Goal: Information Seeking & Learning: Find specific fact

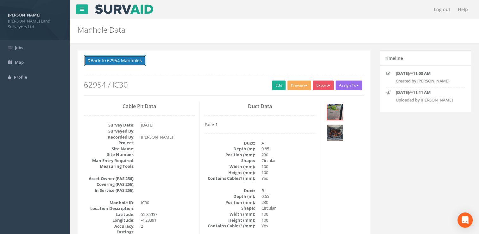
click at [107, 61] on button "Back to 62954 Manholes" at bounding box center [115, 60] width 62 height 11
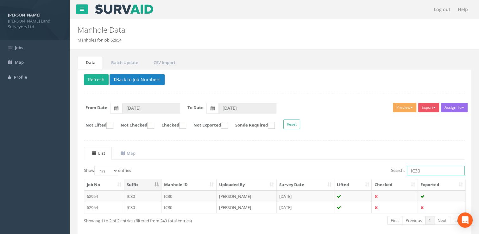
drag, startPoint x: 423, startPoint y: 171, endPoint x: 361, endPoint y: 170, distance: 62.4
click at [361, 170] on div "Search: IC30" at bounding box center [372, 171] width 186 height 11
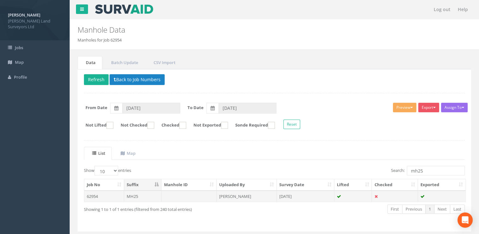
click at [283, 198] on td "[DATE]" at bounding box center [306, 195] width 58 height 11
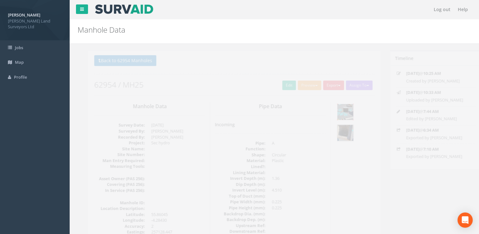
click at [333, 107] on img at bounding box center [335, 112] width 16 height 16
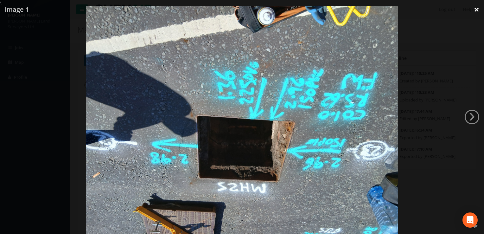
click at [474, 8] on link "×" at bounding box center [476, 9] width 15 height 19
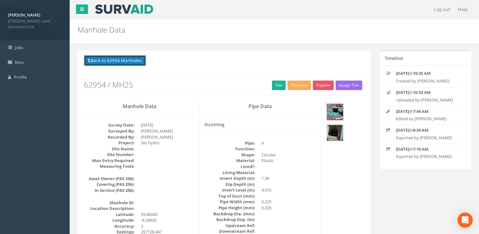
click at [113, 61] on button "Back to 62954 Manholes" at bounding box center [115, 60] width 62 height 11
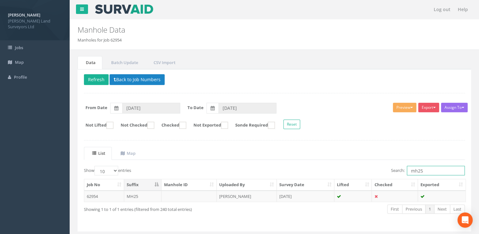
click at [433, 169] on input "mh25" at bounding box center [436, 170] width 58 height 9
drag, startPoint x: 433, startPoint y: 169, endPoint x: 389, endPoint y: 169, distance: 44.6
click at [389, 169] on div "Search: mh25" at bounding box center [372, 171] width 186 height 11
click at [344, 196] on td at bounding box center [353, 195] width 38 height 11
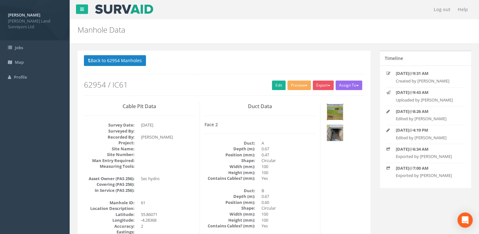
click at [338, 113] on img at bounding box center [335, 112] width 16 height 16
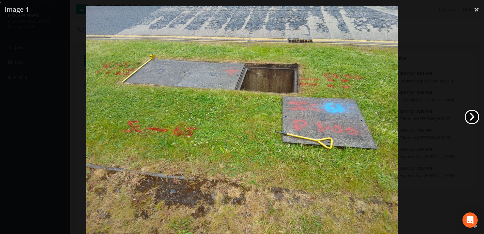
click at [471, 112] on link "›" at bounding box center [471, 117] width 15 height 15
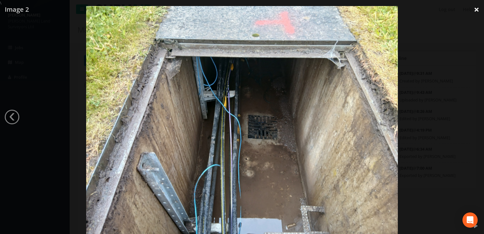
click at [477, 12] on link "×" at bounding box center [476, 9] width 15 height 19
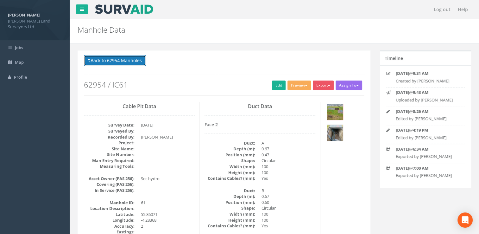
click at [108, 59] on button "Back to 62954 Manholes" at bounding box center [115, 60] width 62 height 11
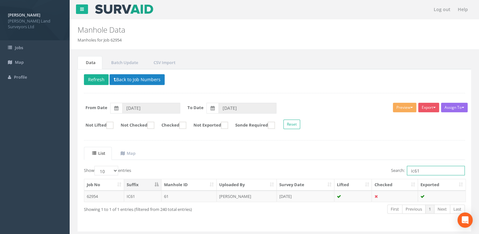
click at [442, 172] on input "ic61" at bounding box center [436, 170] width 58 height 9
drag, startPoint x: 442, startPoint y: 172, endPoint x: 385, endPoint y: 170, distance: 57.3
click at [385, 170] on div "Search: ic61" at bounding box center [372, 171] width 186 height 11
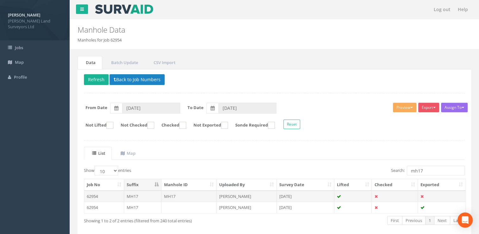
click at [238, 197] on td "[PERSON_NAME]" at bounding box center [247, 195] width 60 height 11
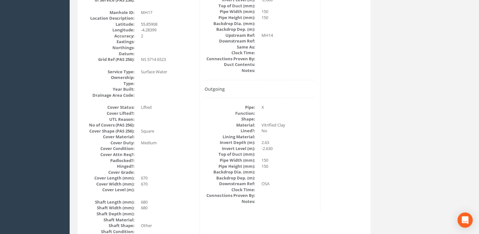
scroll to position [95, 0]
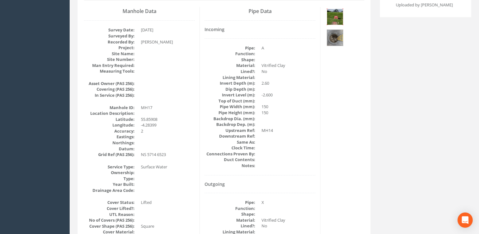
click at [336, 16] on img at bounding box center [335, 17] width 16 height 16
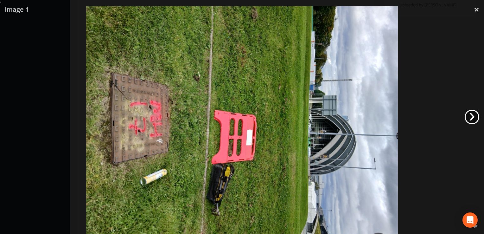
click at [467, 118] on link "›" at bounding box center [471, 117] width 15 height 15
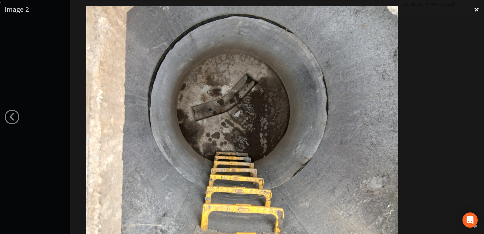
click at [474, 8] on link "×" at bounding box center [476, 9] width 15 height 19
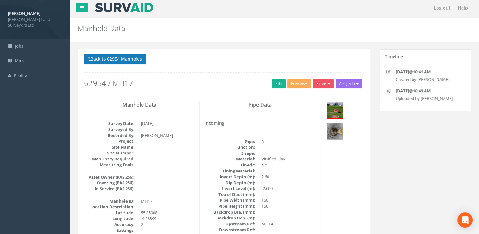
scroll to position [0, 0]
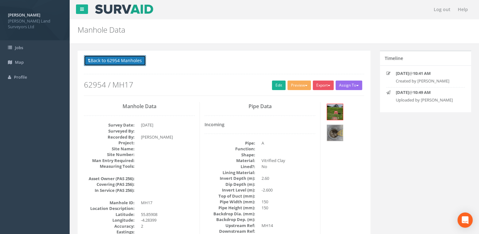
click at [115, 61] on button "Back to 62954 Manholes" at bounding box center [115, 60] width 62 height 11
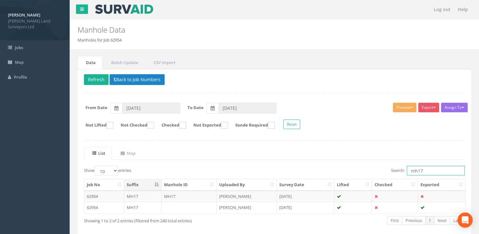
click at [422, 171] on input "mh17" at bounding box center [436, 170] width 58 height 9
drag, startPoint x: 427, startPoint y: 169, endPoint x: 416, endPoint y: 168, distance: 10.8
click at [416, 168] on input "mh17" at bounding box center [436, 170] width 58 height 9
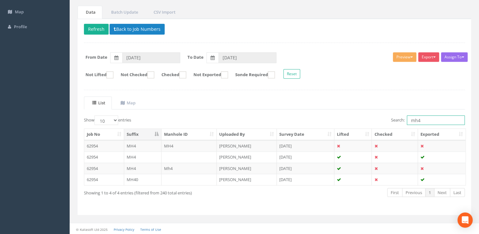
scroll to position [51, 0]
click at [241, 145] on td "[PERSON_NAME]" at bounding box center [247, 145] width 60 height 11
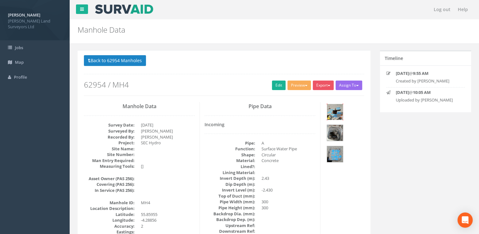
click at [340, 111] on img at bounding box center [335, 112] width 16 height 16
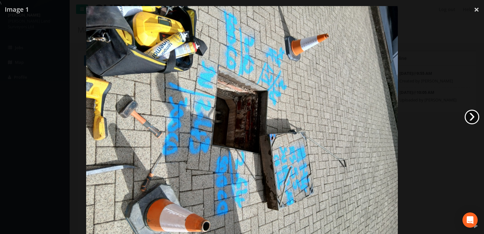
click at [475, 116] on link "›" at bounding box center [471, 117] width 15 height 15
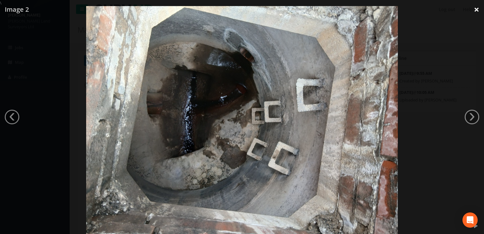
click at [473, 7] on link "×" at bounding box center [476, 9] width 15 height 19
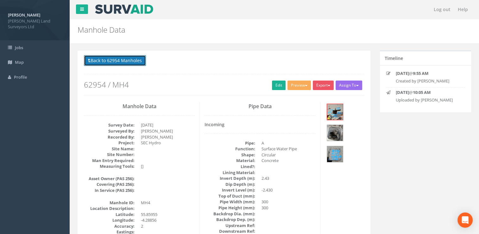
click at [130, 63] on button "Back to 62954 Manholes" at bounding box center [115, 60] width 62 height 11
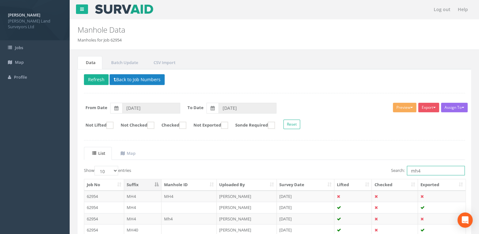
drag, startPoint x: 428, startPoint y: 172, endPoint x: 397, endPoint y: 169, distance: 31.5
click at [397, 169] on label "Search: mh4" at bounding box center [428, 170] width 74 height 9
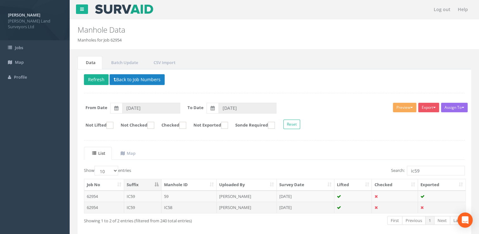
click at [317, 204] on td "[DATE]" at bounding box center [306, 206] width 58 height 11
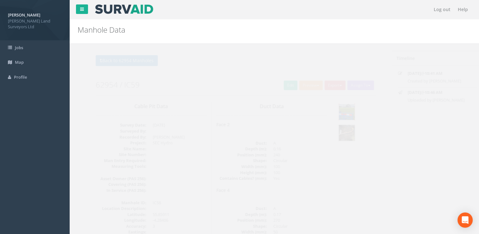
click at [336, 107] on img at bounding box center [335, 112] width 16 height 16
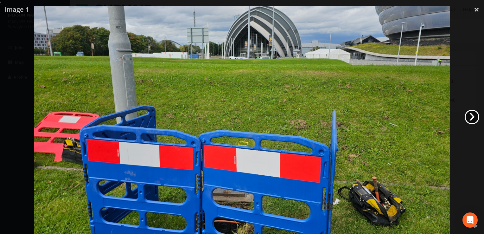
click at [467, 116] on link "›" at bounding box center [471, 117] width 15 height 15
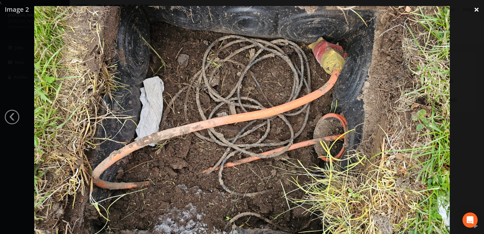
click at [475, 9] on link "×" at bounding box center [476, 9] width 15 height 19
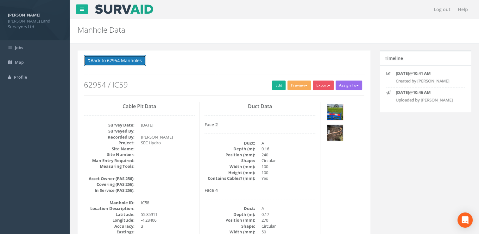
click at [117, 59] on button "Back to 62954 Manholes" at bounding box center [115, 60] width 62 height 11
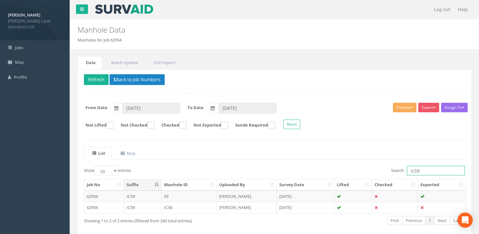
click at [422, 169] on input "ic59" at bounding box center [436, 170] width 58 height 9
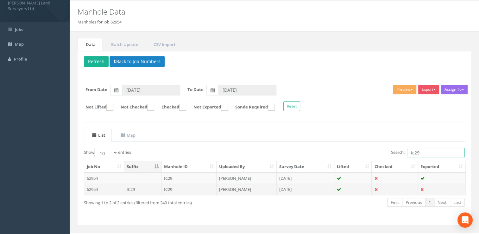
scroll to position [28, 0]
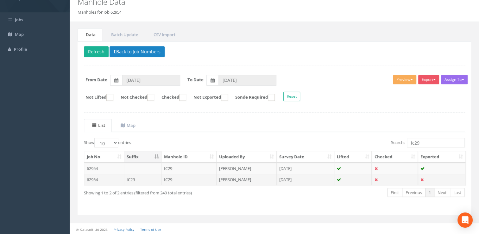
click at [292, 175] on td "[DATE]" at bounding box center [306, 179] width 58 height 11
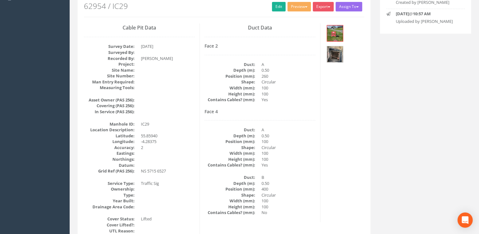
scroll to position [32, 0]
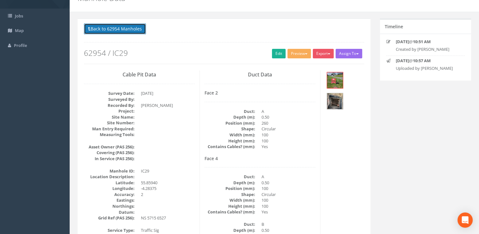
click at [100, 27] on button "Back to 62954 Manholes" at bounding box center [115, 28] width 62 height 11
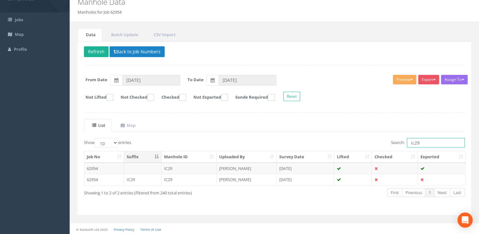
click at [422, 142] on input "ic29" at bounding box center [436, 142] width 58 height 9
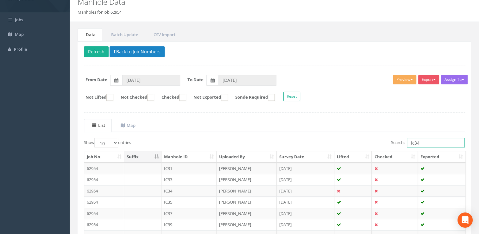
scroll to position [17, 0]
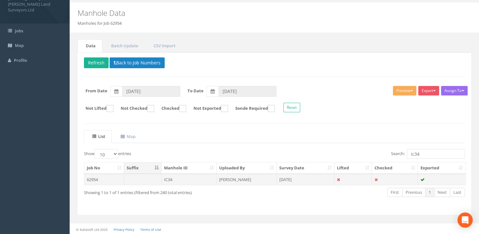
click at [300, 176] on td "[DATE]" at bounding box center [306, 179] width 58 height 11
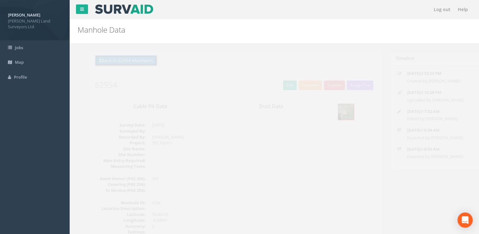
click at [114, 61] on button "Back to 62954 Manholes" at bounding box center [115, 60] width 62 height 11
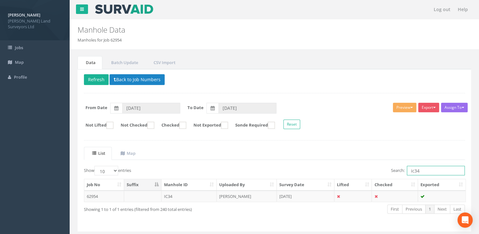
click at [433, 168] on input "ic34" at bounding box center [436, 170] width 58 height 9
click at [429, 170] on input "ic34" at bounding box center [436, 170] width 58 height 9
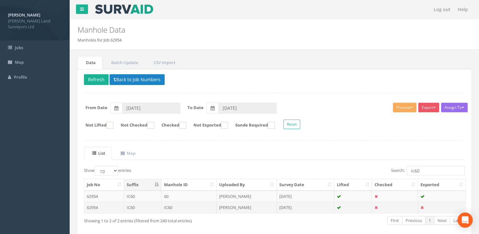
click at [234, 209] on td "[PERSON_NAME]" at bounding box center [247, 206] width 60 height 11
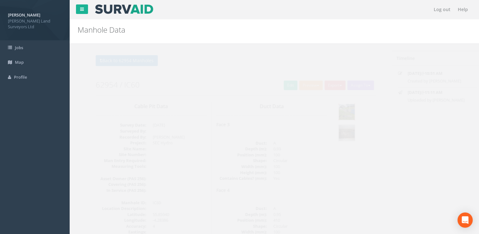
click at [331, 108] on img at bounding box center [335, 112] width 16 height 16
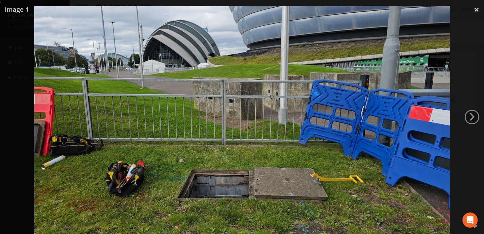
click at [290, 107] on img at bounding box center [241, 123] width 415 height 234
click at [452, 21] on div at bounding box center [242, 123] width 484 height 234
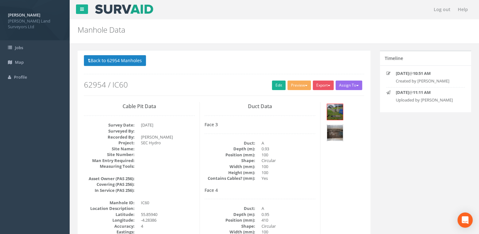
click at [335, 138] on img at bounding box center [335, 133] width 16 height 16
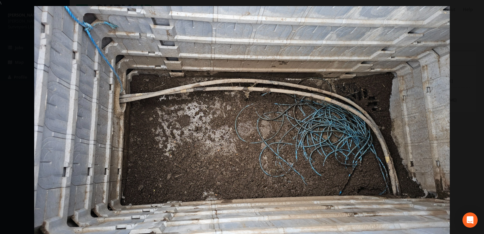
click at [472, 12] on div at bounding box center [242, 123] width 484 height 234
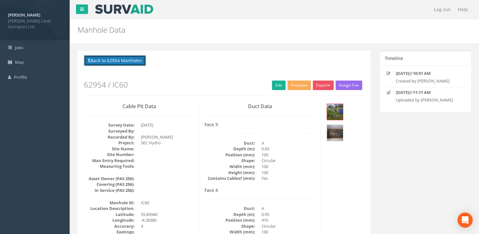
click at [113, 60] on button "Back to 62954 Manholes" at bounding box center [115, 60] width 62 height 11
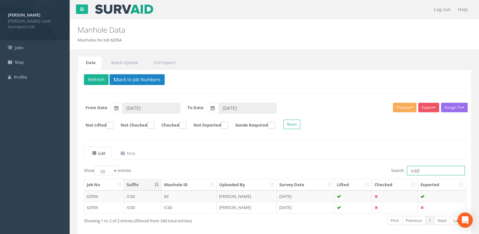
click at [424, 170] on input "ic60" at bounding box center [436, 170] width 58 height 9
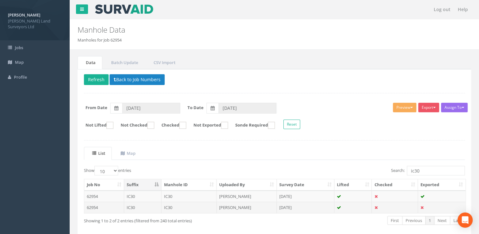
click at [243, 207] on td "[PERSON_NAME]" at bounding box center [247, 206] width 60 height 11
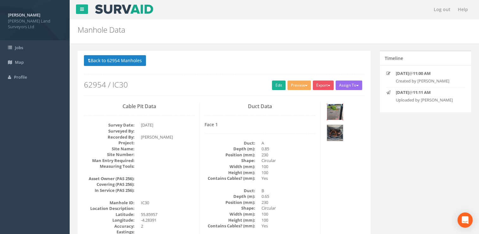
click at [333, 106] on img at bounding box center [335, 112] width 16 height 16
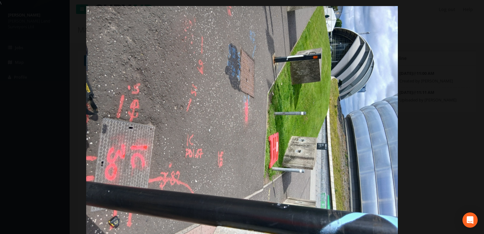
click at [63, 15] on div at bounding box center [242, 123] width 484 height 234
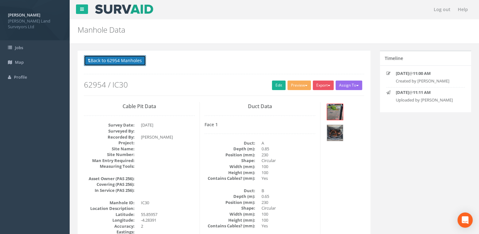
click at [115, 64] on button "Back to 62954 Manholes" at bounding box center [115, 60] width 62 height 11
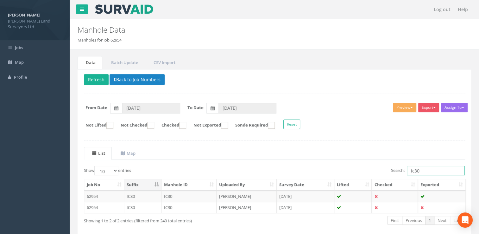
click at [422, 172] on input "ic30" at bounding box center [436, 170] width 58 height 9
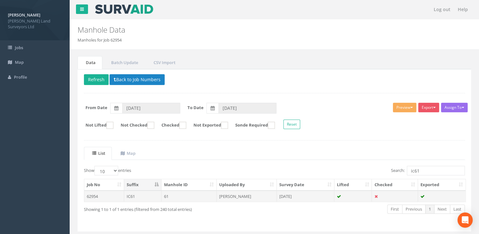
click at [308, 197] on td "[DATE]" at bounding box center [306, 195] width 58 height 11
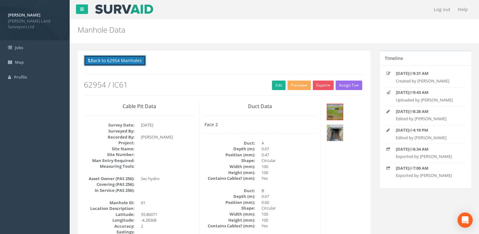
click at [107, 65] on button "Back to 62954 Manholes" at bounding box center [115, 60] width 62 height 11
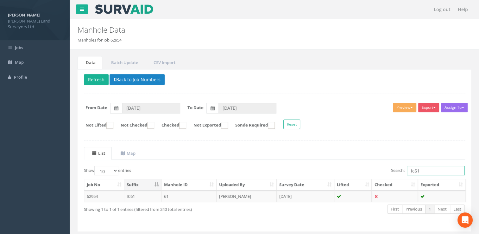
drag, startPoint x: 427, startPoint y: 168, endPoint x: 357, endPoint y: 167, distance: 69.7
click at [357, 167] on div "Search: ic61" at bounding box center [372, 171] width 186 height 11
click at [282, 197] on td "[DATE]" at bounding box center [306, 195] width 58 height 11
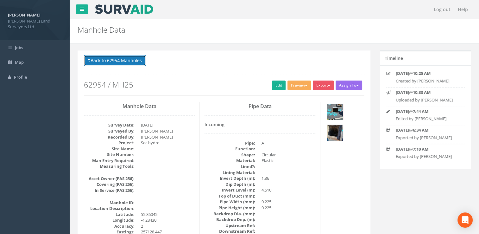
click at [124, 63] on button "Back to 62954 Manholes" at bounding box center [115, 60] width 62 height 11
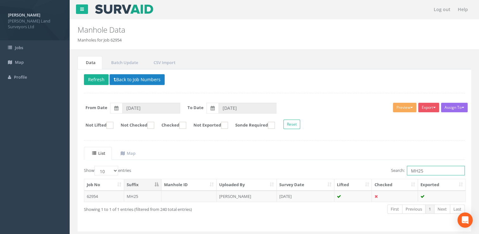
click at [426, 170] on input "MH25" at bounding box center [436, 170] width 58 height 9
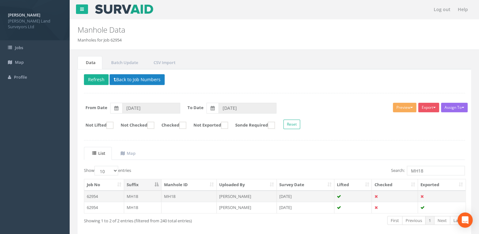
click at [253, 198] on td "[PERSON_NAME]" at bounding box center [247, 195] width 60 height 11
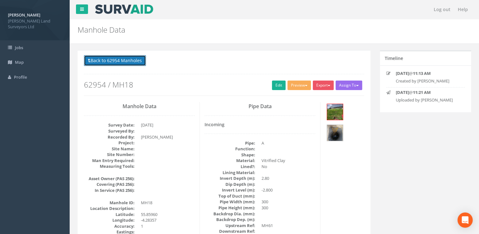
click at [131, 60] on button "Back to 62954 Manholes" at bounding box center [115, 60] width 62 height 11
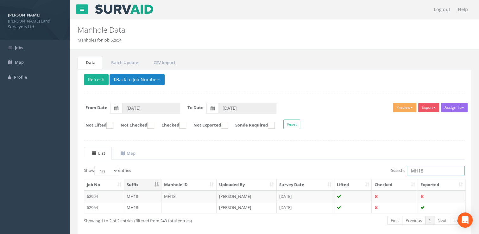
click at [427, 171] on input "MH18" at bounding box center [436, 170] width 58 height 9
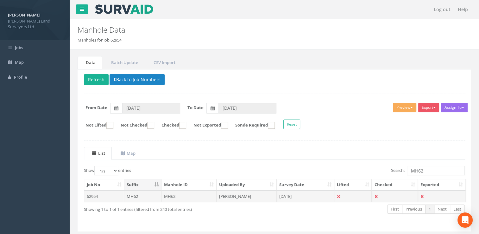
click at [275, 193] on td "[PERSON_NAME]" at bounding box center [247, 195] width 60 height 11
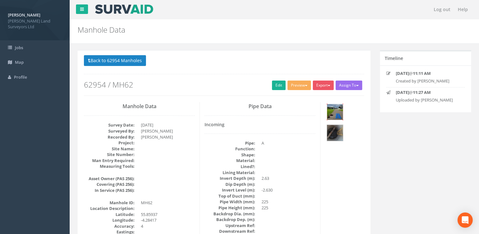
click at [332, 113] on img at bounding box center [335, 112] width 16 height 16
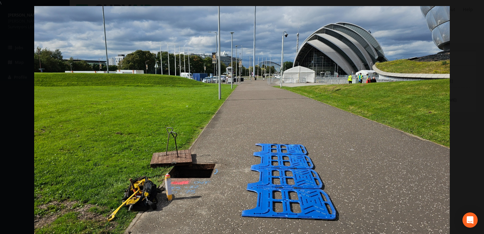
click at [432, 44] on img at bounding box center [241, 123] width 415 height 234
click at [472, 114] on link "›" at bounding box center [471, 117] width 15 height 15
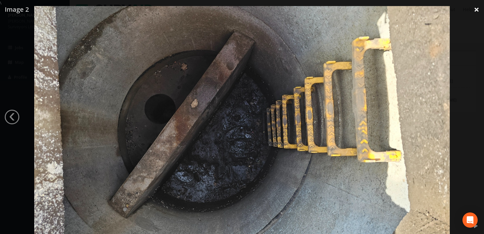
click at [477, 9] on link "×" at bounding box center [476, 9] width 15 height 19
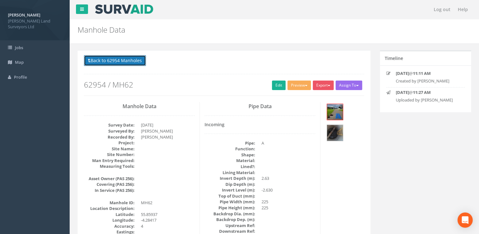
click at [119, 62] on button "Back to 62954 Manholes" at bounding box center [115, 60] width 62 height 11
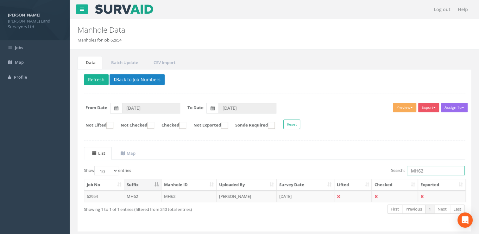
click at [431, 169] on input "MH62" at bounding box center [436, 170] width 58 height 9
click at [278, 193] on td "[DATE]" at bounding box center [306, 195] width 58 height 11
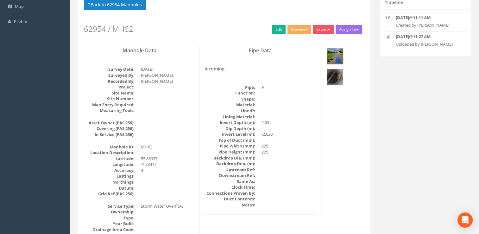
scroll to position [95, 0]
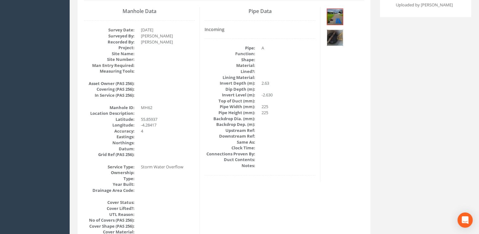
click at [330, 40] on img at bounding box center [335, 38] width 16 height 16
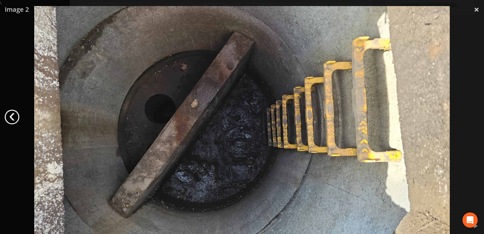
click at [8, 111] on link "‹" at bounding box center [12, 117] width 15 height 15
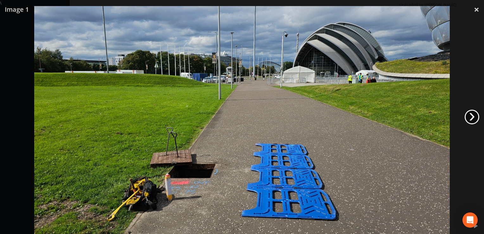
click at [468, 116] on link "›" at bounding box center [471, 117] width 15 height 15
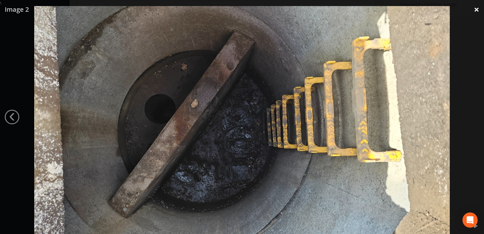
click at [476, 9] on link "×" at bounding box center [476, 9] width 15 height 19
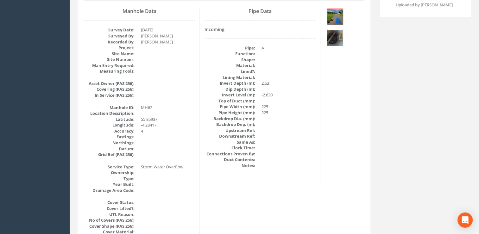
click at [337, 41] on img at bounding box center [335, 38] width 16 height 16
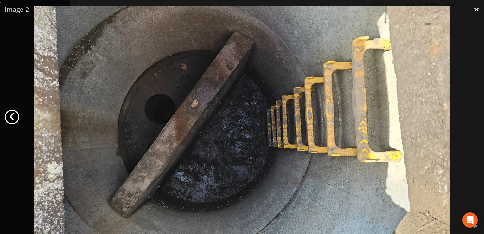
click at [10, 121] on link "‹" at bounding box center [12, 117] width 15 height 15
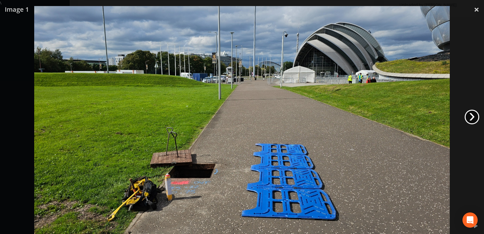
click at [472, 115] on link "›" at bounding box center [471, 117] width 15 height 15
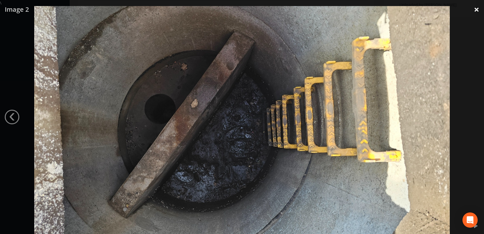
click at [474, 10] on link "×" at bounding box center [476, 9] width 15 height 19
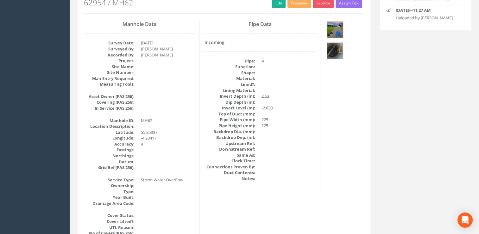
scroll to position [0, 0]
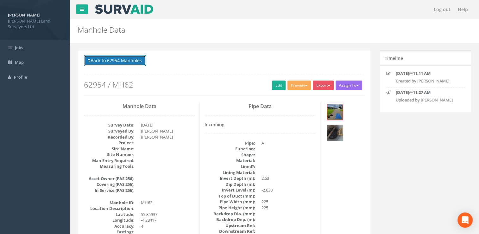
click at [99, 59] on button "Back to 62954 Manholes" at bounding box center [115, 60] width 62 height 11
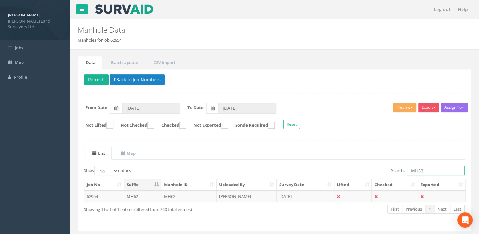
click at [427, 169] on input "MH62" at bounding box center [436, 170] width 58 height 9
click at [313, 190] on td "[DATE]" at bounding box center [306, 195] width 58 height 11
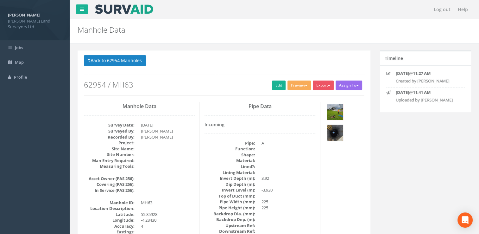
click at [337, 109] on img at bounding box center [335, 112] width 16 height 16
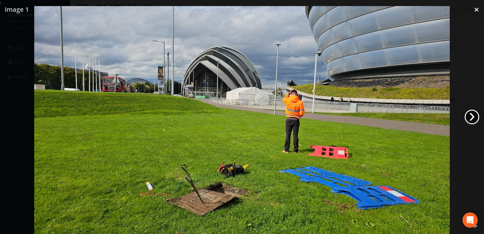
click at [471, 119] on link "›" at bounding box center [471, 117] width 15 height 15
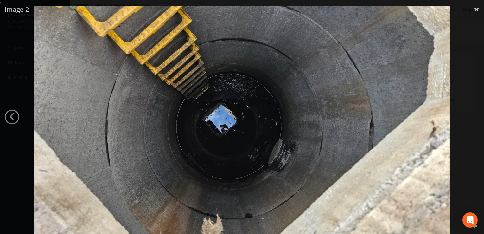
click at [471, 119] on div at bounding box center [242, 123] width 484 height 234
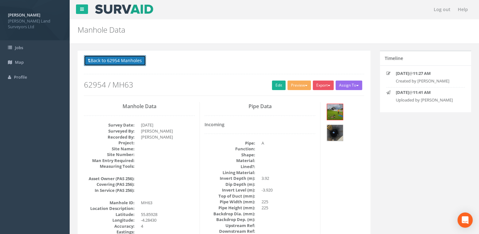
click at [101, 56] on button "Back to 62954 Manholes" at bounding box center [115, 60] width 62 height 11
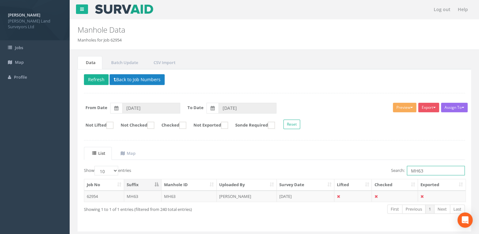
click at [428, 169] on input "MH63" at bounding box center [436, 170] width 58 height 9
click at [426, 170] on input "MH31" at bounding box center [436, 170] width 58 height 9
click at [287, 198] on td "[DATE]" at bounding box center [306, 195] width 58 height 11
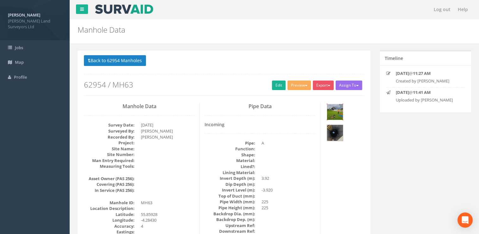
click at [332, 112] on img at bounding box center [335, 112] width 16 height 16
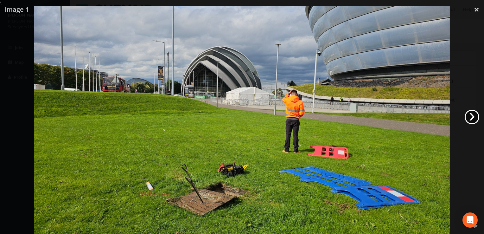
click at [471, 117] on link "›" at bounding box center [471, 117] width 15 height 15
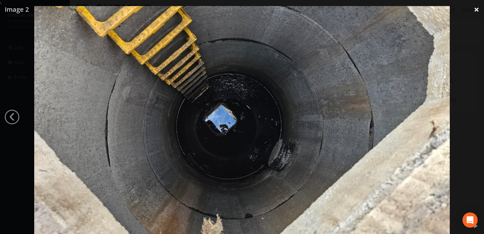
click at [473, 8] on link "×" at bounding box center [476, 9] width 15 height 19
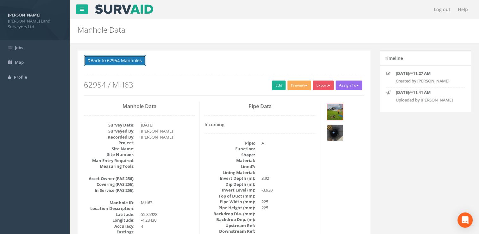
click at [119, 63] on button "Back to 62954 Manholes" at bounding box center [115, 60] width 62 height 11
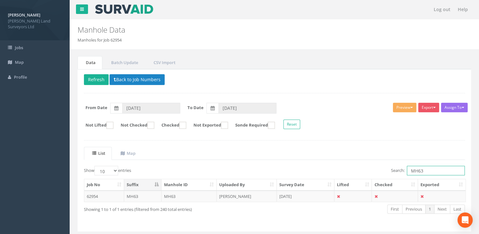
drag, startPoint x: 426, startPoint y: 172, endPoint x: 389, endPoint y: 170, distance: 36.8
click at [391, 170] on label "Search: MH63" at bounding box center [428, 170] width 74 height 9
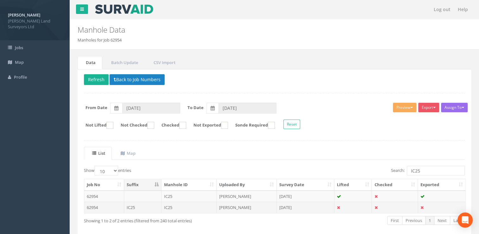
click at [281, 203] on td "[DATE]" at bounding box center [306, 206] width 58 height 11
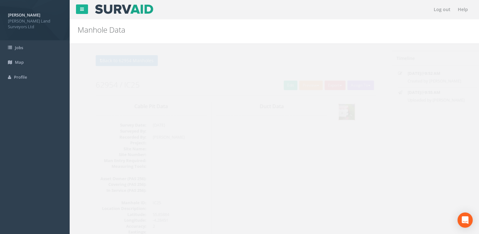
click at [333, 113] on img at bounding box center [335, 112] width 16 height 16
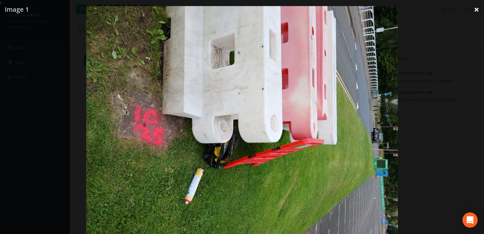
click at [476, 9] on link "×" at bounding box center [476, 9] width 15 height 19
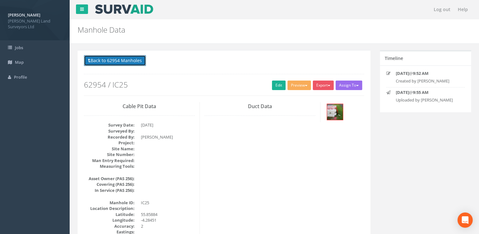
click at [141, 61] on button "Back to 62954 Manholes" at bounding box center [115, 60] width 62 height 11
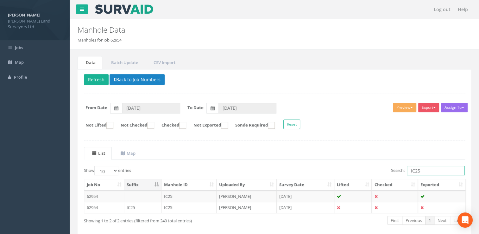
click at [424, 170] on input "IC25" at bounding box center [436, 170] width 58 height 9
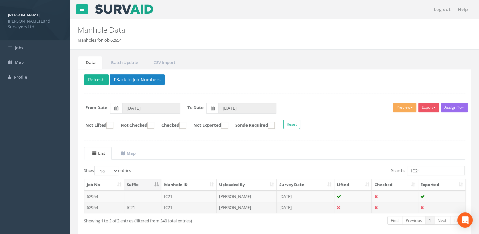
click at [251, 207] on td "[PERSON_NAME]" at bounding box center [247, 206] width 60 height 11
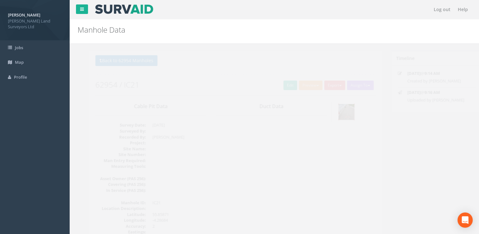
click at [332, 107] on img at bounding box center [335, 112] width 16 height 16
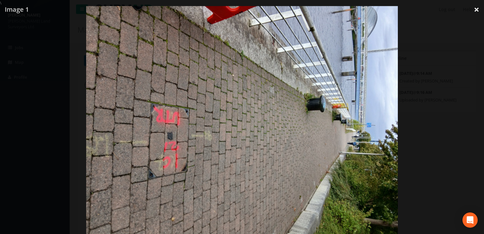
click at [474, 10] on link "×" at bounding box center [476, 9] width 15 height 19
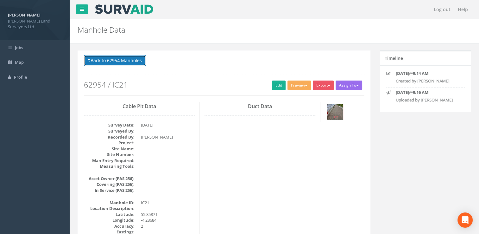
click at [121, 61] on button "Back to 62954 Manholes" at bounding box center [115, 60] width 62 height 11
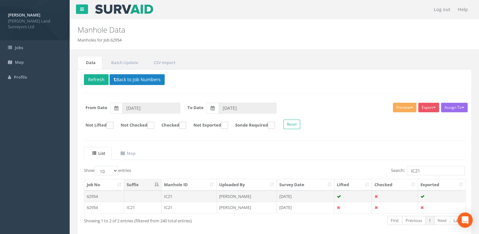
click at [242, 195] on td "[PERSON_NAME]" at bounding box center [247, 195] width 60 height 11
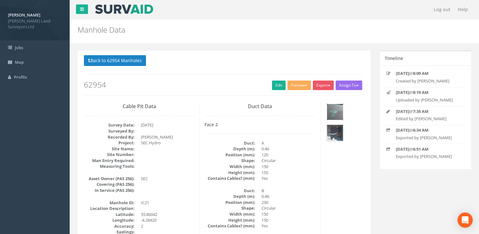
click at [336, 112] on img at bounding box center [335, 112] width 16 height 16
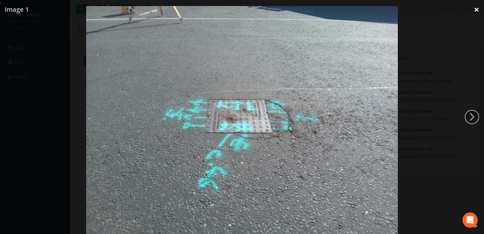
click at [475, 9] on link "×" at bounding box center [476, 9] width 15 height 19
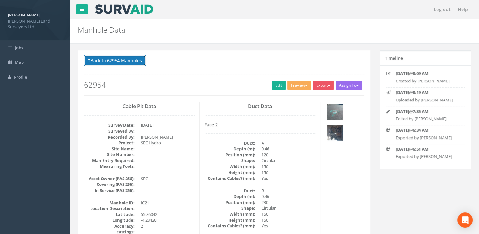
click at [136, 64] on button "Back to 62954 Manholes" at bounding box center [115, 60] width 62 height 11
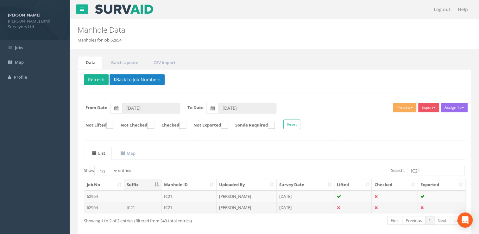
click at [250, 205] on td "[PERSON_NAME]" at bounding box center [247, 206] width 60 height 11
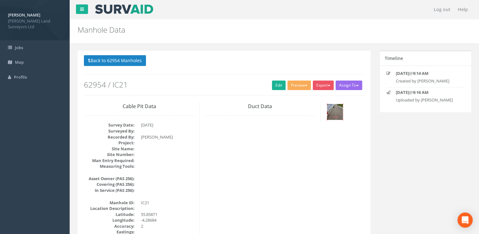
click at [330, 113] on img at bounding box center [335, 112] width 16 height 16
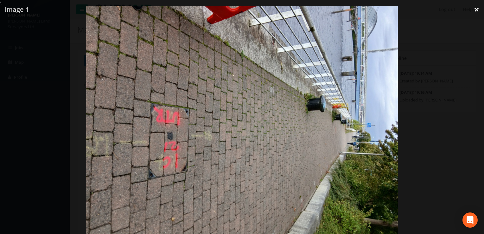
click at [478, 11] on link "×" at bounding box center [476, 9] width 15 height 19
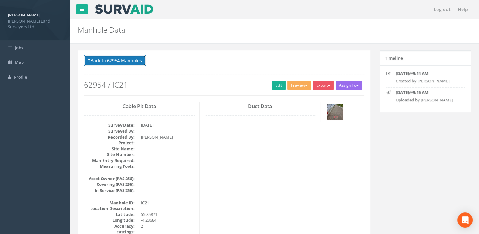
click at [116, 62] on button "Back to 62954 Manholes" at bounding box center [115, 60] width 62 height 11
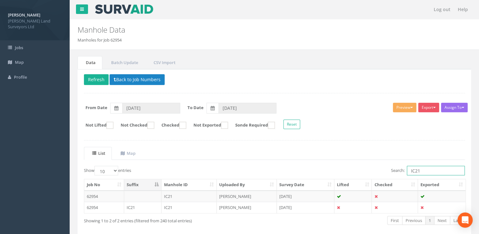
drag, startPoint x: 425, startPoint y: 170, endPoint x: 388, endPoint y: 168, distance: 37.1
click at [388, 168] on div "Search: IC21" at bounding box center [372, 171] width 186 height 11
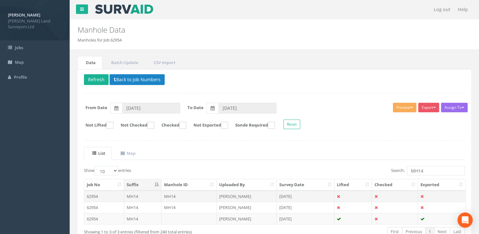
click at [289, 195] on td "[DATE]" at bounding box center [306, 195] width 58 height 11
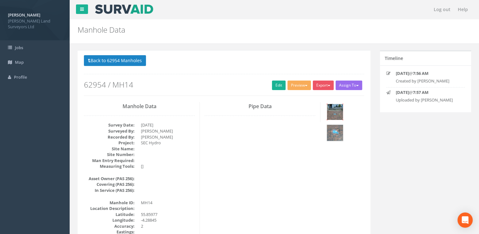
click at [334, 112] on img at bounding box center [335, 112] width 16 height 16
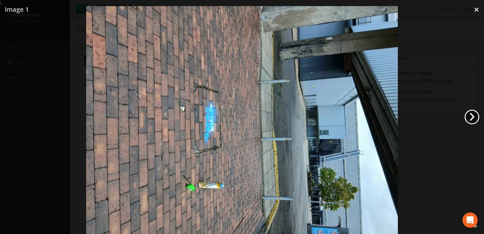
click at [468, 118] on link "›" at bounding box center [471, 117] width 15 height 15
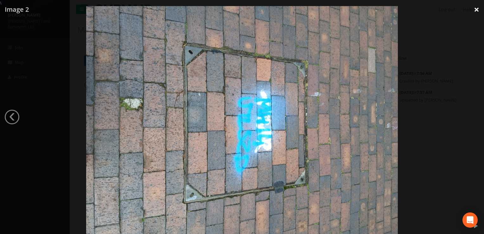
click at [477, 9] on link "×" at bounding box center [476, 9] width 15 height 19
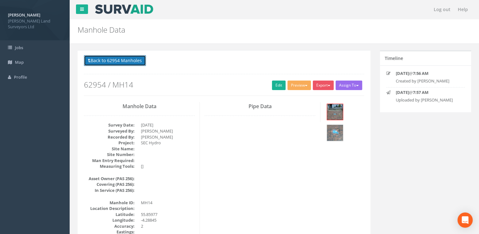
click at [118, 63] on button "Back to 62954 Manholes" at bounding box center [115, 60] width 62 height 11
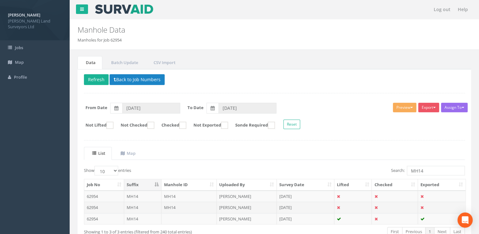
click at [285, 207] on td "[DATE]" at bounding box center [306, 206] width 58 height 11
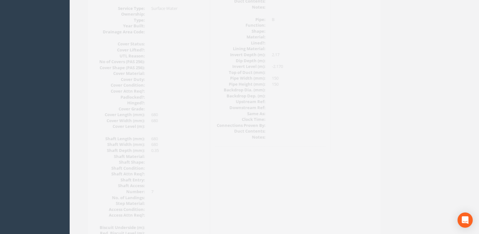
scroll to position [95, 0]
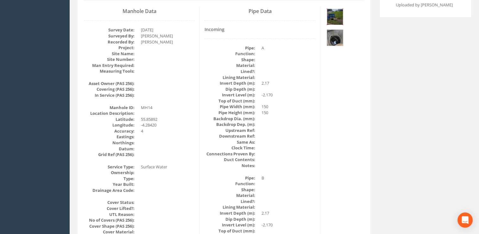
click at [329, 21] on img at bounding box center [335, 17] width 16 height 16
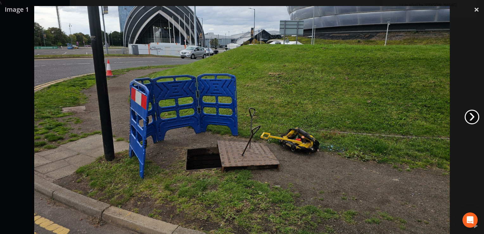
click at [468, 115] on link "›" at bounding box center [471, 117] width 15 height 15
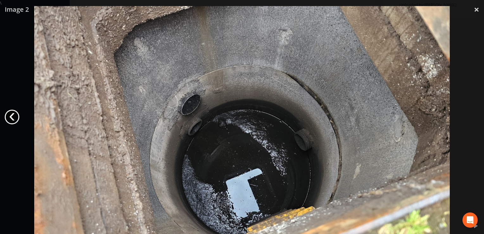
click at [9, 117] on link "‹" at bounding box center [12, 117] width 15 height 15
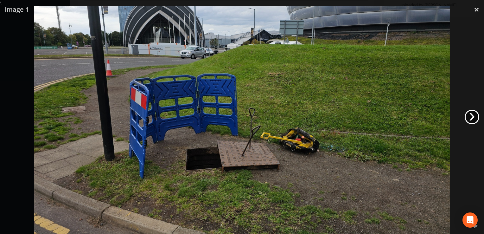
click at [473, 115] on link "›" at bounding box center [471, 117] width 15 height 15
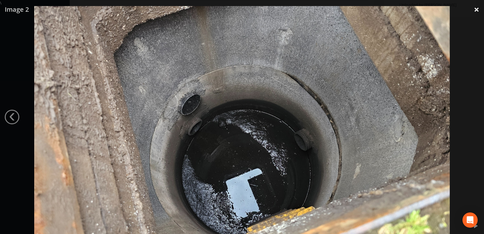
click at [477, 7] on link "×" at bounding box center [476, 9] width 15 height 19
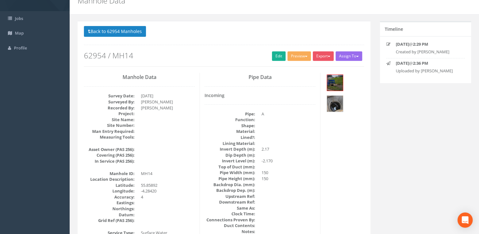
scroll to position [0, 0]
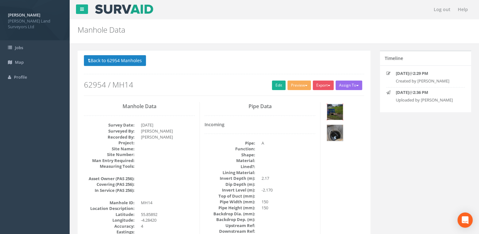
click at [336, 112] on img at bounding box center [335, 112] width 16 height 16
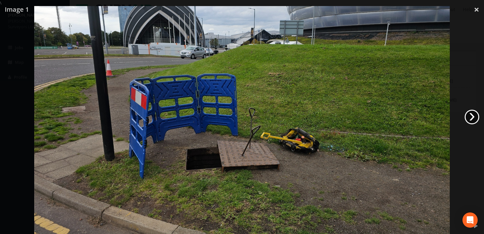
click at [472, 116] on link "›" at bounding box center [471, 117] width 15 height 15
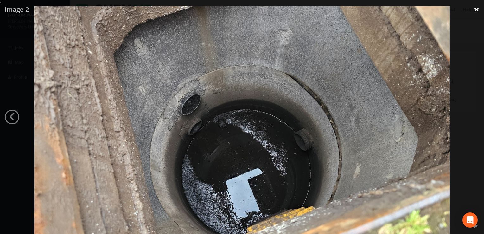
click at [475, 10] on link "×" at bounding box center [476, 9] width 15 height 19
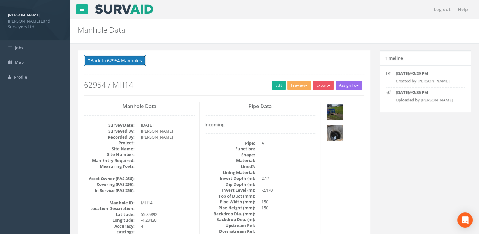
click at [103, 61] on button "Back to 62954 Manholes" at bounding box center [115, 60] width 62 height 11
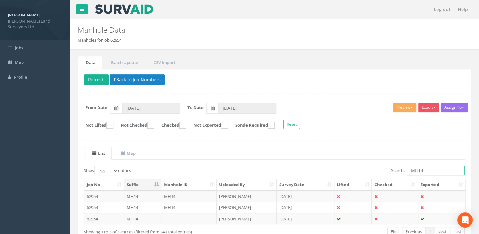
click at [428, 170] on input "MH14" at bounding box center [436, 170] width 58 height 9
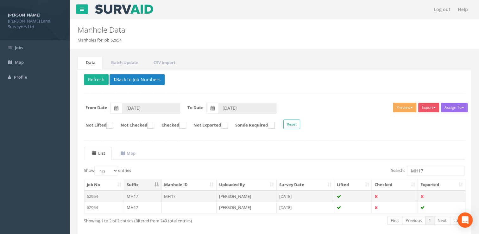
click at [270, 195] on td "[PERSON_NAME]" at bounding box center [247, 195] width 60 height 11
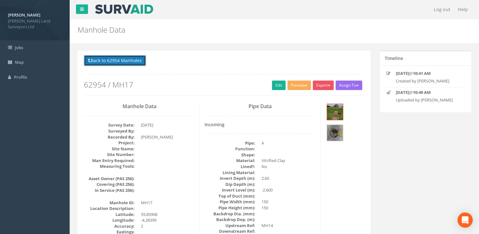
click at [109, 61] on button "Back to 62954 Manholes" at bounding box center [115, 60] width 62 height 11
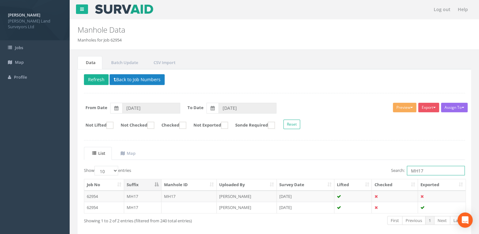
drag, startPoint x: 428, startPoint y: 170, endPoint x: 385, endPoint y: 171, distance: 43.4
click at [385, 171] on div "Search: MH17" at bounding box center [372, 171] width 186 height 11
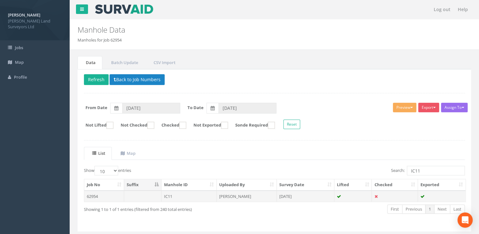
click at [272, 195] on td "[PERSON_NAME]" at bounding box center [247, 195] width 60 height 11
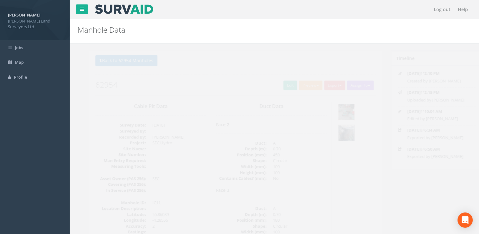
click at [331, 111] on img at bounding box center [335, 112] width 16 height 16
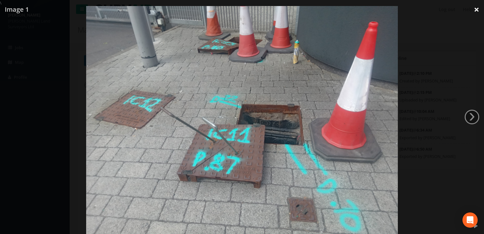
click at [475, 9] on link "×" at bounding box center [476, 9] width 15 height 19
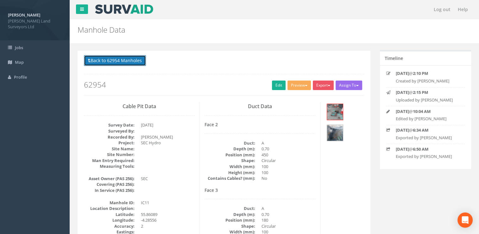
click at [129, 62] on button "Back to 62954 Manholes" at bounding box center [115, 60] width 62 height 11
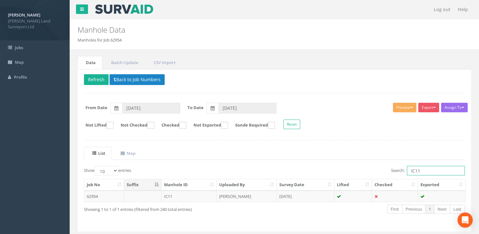
click at [420, 170] on input "IC11" at bounding box center [436, 170] width 58 height 9
drag, startPoint x: 420, startPoint y: 170, endPoint x: 414, endPoint y: 168, distance: 5.7
click at [414, 168] on input "IC11" at bounding box center [436, 170] width 58 height 9
click at [420, 167] on input "IC11" at bounding box center [436, 170] width 58 height 9
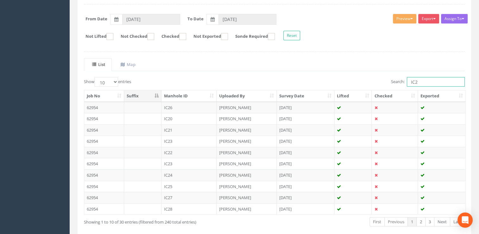
scroll to position [95, 0]
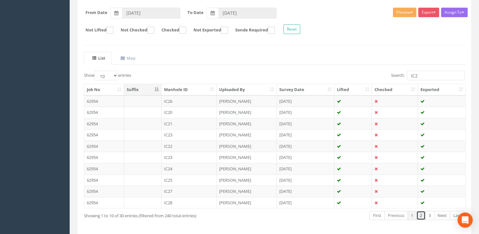
click at [421, 213] on link "2" at bounding box center [420, 215] width 9 height 9
click at [428, 214] on link "3" at bounding box center [429, 215] width 9 height 9
click at [421, 213] on link "2" at bounding box center [420, 215] width 9 height 9
click at [249, 122] on td "[PERSON_NAME]" at bounding box center [247, 123] width 60 height 11
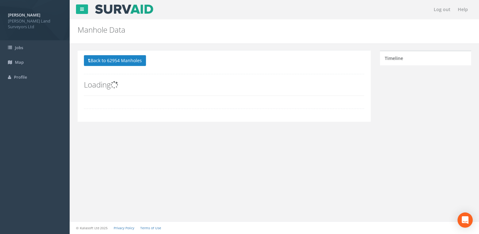
scroll to position [0, 0]
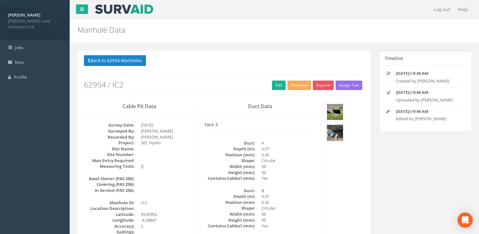
click at [328, 111] on img at bounding box center [335, 112] width 16 height 16
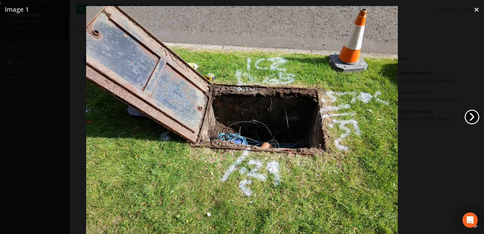
click at [470, 117] on link "›" at bounding box center [471, 117] width 15 height 15
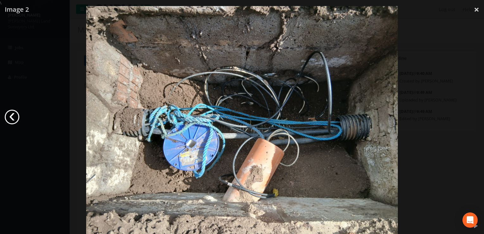
click at [14, 117] on link "‹" at bounding box center [12, 117] width 15 height 15
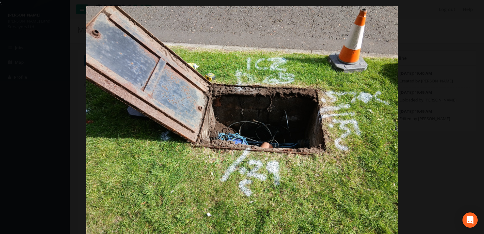
click at [467, 17] on div at bounding box center [242, 123] width 484 height 234
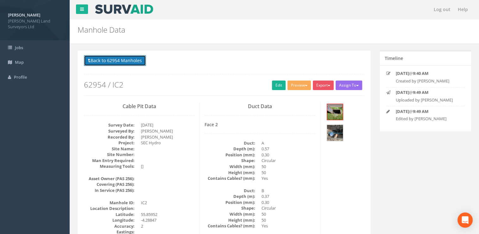
click at [116, 62] on button "Back to 62954 Manholes" at bounding box center [115, 60] width 62 height 11
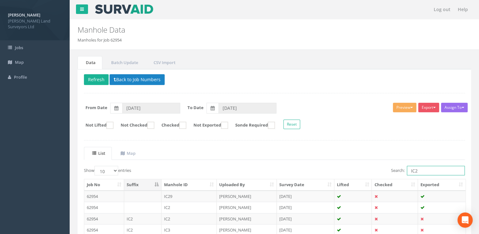
click at [420, 169] on input "IC2" at bounding box center [436, 170] width 58 height 9
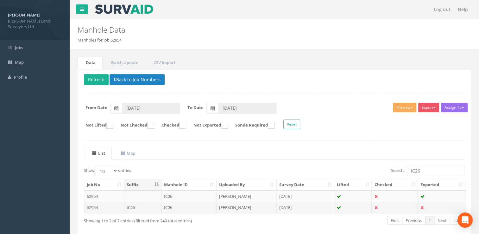
click at [233, 206] on td "[PERSON_NAME]" at bounding box center [247, 206] width 60 height 11
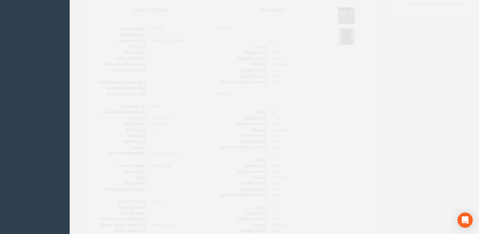
scroll to position [46, 0]
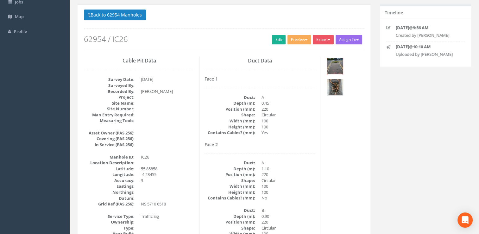
click at [336, 66] on img at bounding box center [335, 66] width 16 height 16
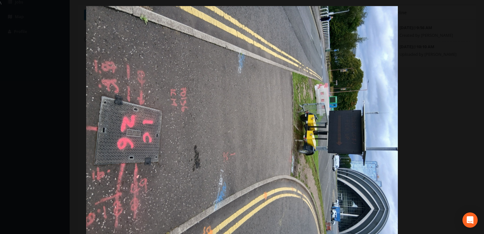
click at [477, 117] on div at bounding box center [242, 123] width 484 height 234
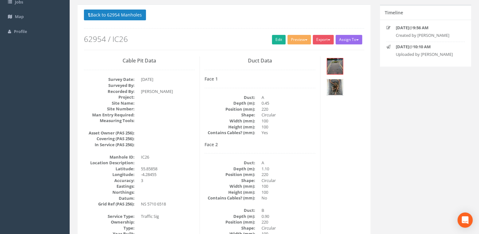
click at [338, 84] on img at bounding box center [335, 87] width 16 height 16
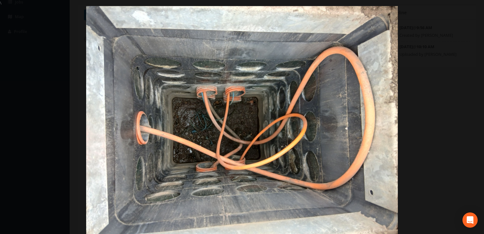
click at [419, 36] on div at bounding box center [242, 123] width 484 height 234
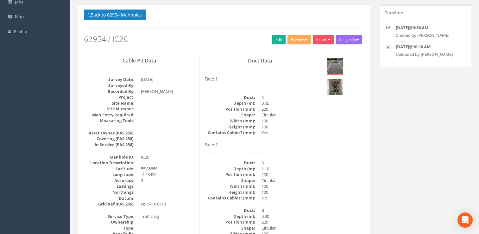
click at [330, 88] on img at bounding box center [335, 87] width 16 height 16
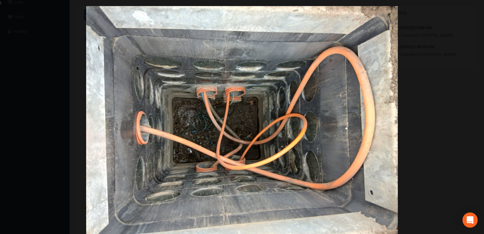
click at [458, 27] on div at bounding box center [242, 123] width 484 height 234
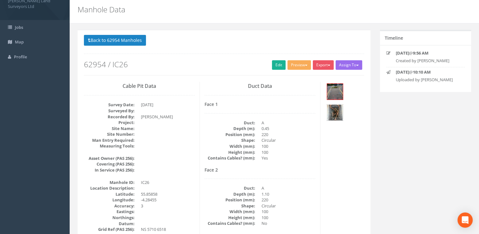
scroll to position [0, 0]
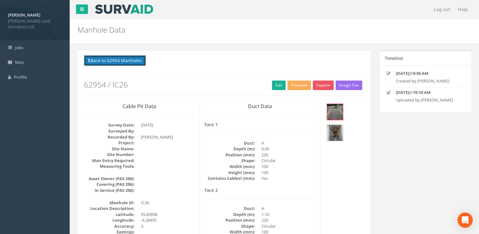
click at [111, 60] on button "Back to 62954 Manholes" at bounding box center [115, 60] width 62 height 11
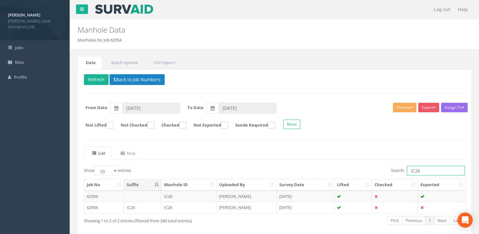
click at [429, 169] on input "IC26" at bounding box center [436, 170] width 58 height 9
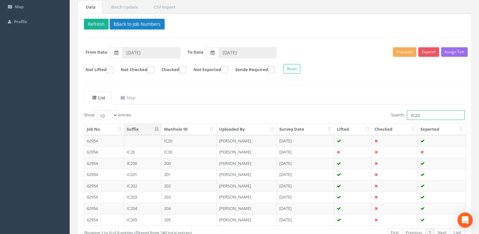
scroll to position [95, 0]
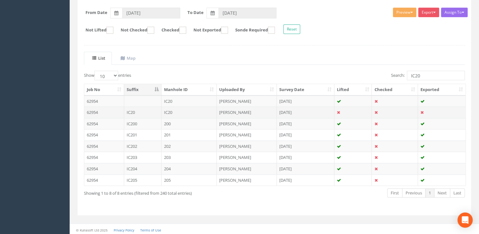
click at [231, 112] on td "[PERSON_NAME]" at bounding box center [247, 111] width 60 height 11
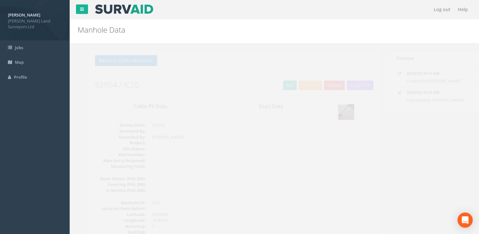
click at [336, 114] on img at bounding box center [335, 112] width 16 height 16
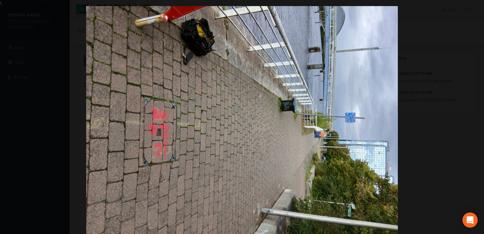
click at [474, 13] on div at bounding box center [242, 123] width 484 height 234
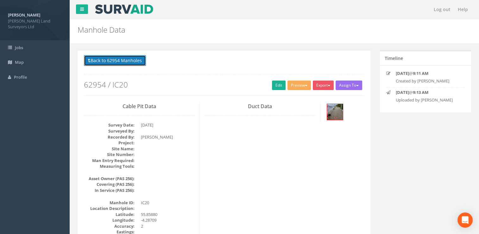
click at [109, 64] on button "Back to 62954 Manholes" at bounding box center [115, 60] width 62 height 11
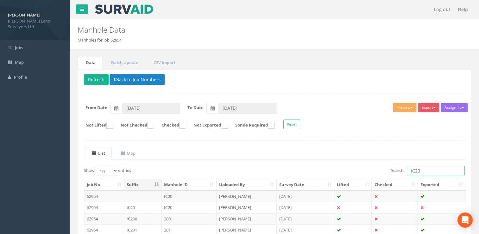
click at [427, 171] on input "IC20" at bounding box center [436, 170] width 58 height 9
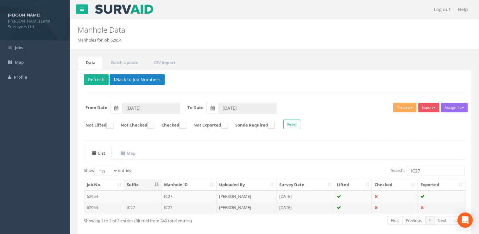
click at [252, 209] on td "[PERSON_NAME]" at bounding box center [247, 206] width 60 height 11
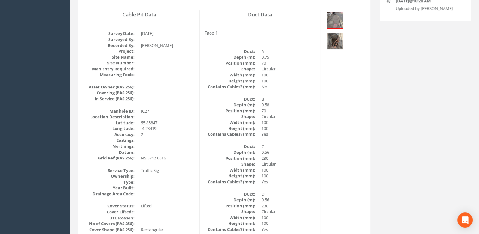
scroll to position [95, 0]
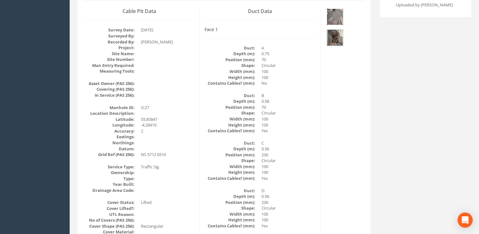
click at [332, 15] on img at bounding box center [335, 17] width 16 height 16
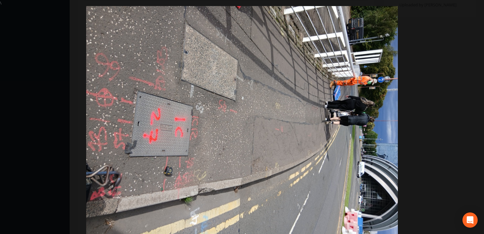
click at [470, 105] on div at bounding box center [242, 123] width 484 height 234
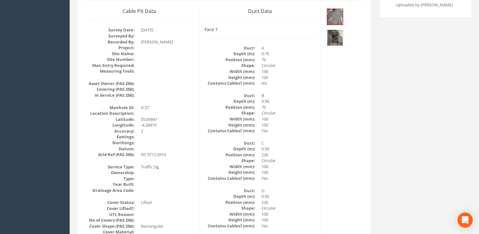
click at [329, 39] on img at bounding box center [335, 38] width 16 height 16
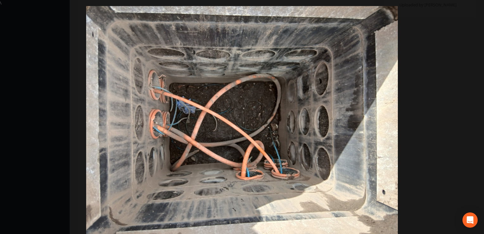
click at [472, 47] on div at bounding box center [242, 123] width 484 height 234
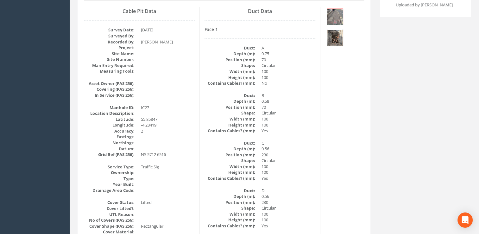
click at [336, 41] on img at bounding box center [335, 38] width 16 height 16
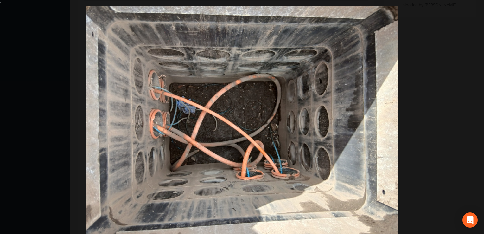
click at [426, 42] on div at bounding box center [242, 123] width 484 height 234
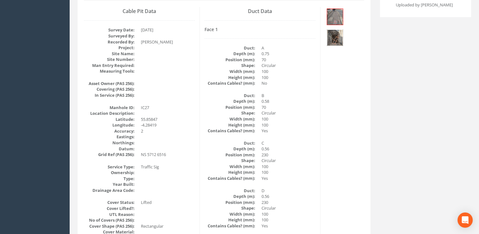
click at [332, 35] on img at bounding box center [335, 38] width 16 height 16
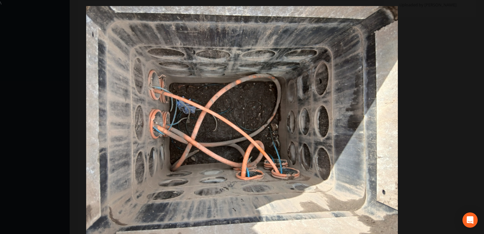
click at [418, 44] on div at bounding box center [242, 123] width 484 height 234
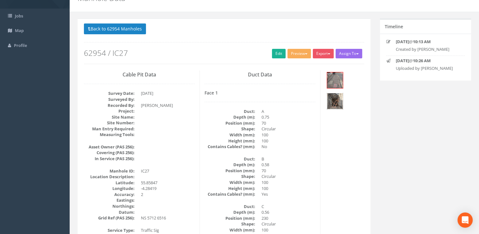
scroll to position [0, 0]
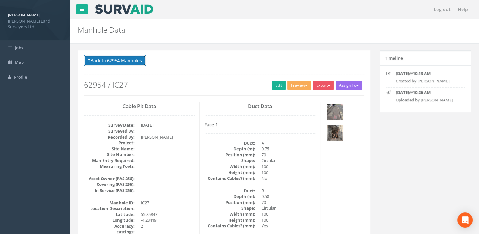
click at [130, 63] on button "Back to 62954 Manholes" at bounding box center [115, 60] width 62 height 11
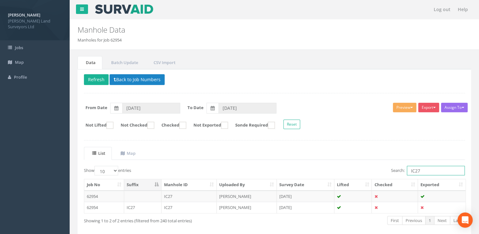
click at [424, 170] on input "IC27" at bounding box center [436, 170] width 58 height 9
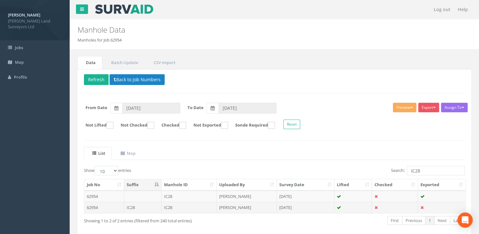
click at [272, 204] on td "[PERSON_NAME]" at bounding box center [247, 206] width 60 height 11
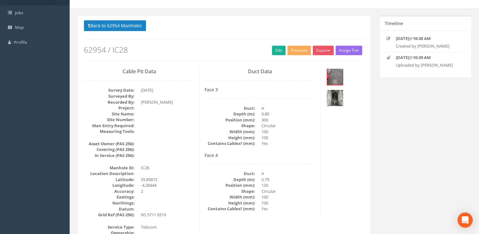
scroll to position [32, 0]
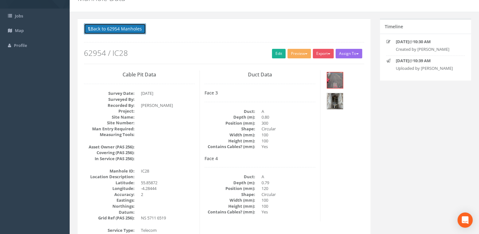
click at [121, 33] on button "Back to 62954 Manholes" at bounding box center [115, 28] width 62 height 11
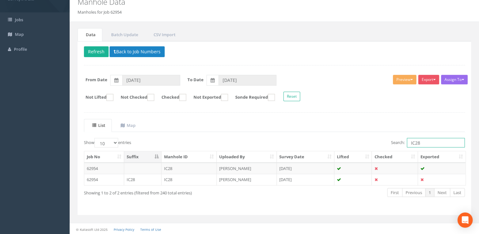
click at [424, 144] on input "IC28" at bounding box center [436, 142] width 58 height 9
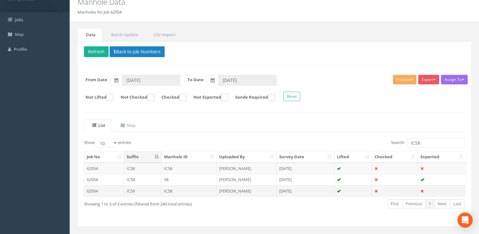
click at [245, 192] on td "[PERSON_NAME]" at bounding box center [247, 190] width 60 height 11
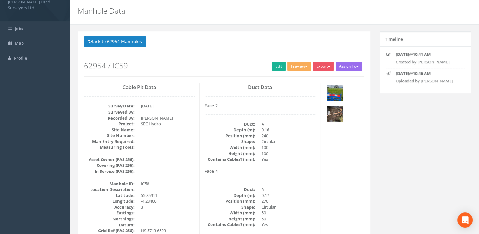
scroll to position [0, 0]
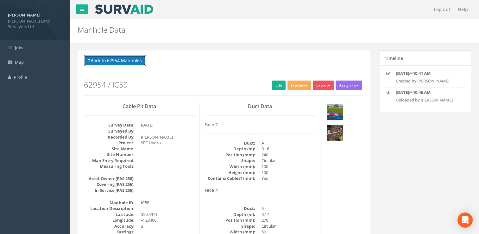
click at [97, 62] on button "Back to 62954 Manholes" at bounding box center [115, 60] width 62 height 11
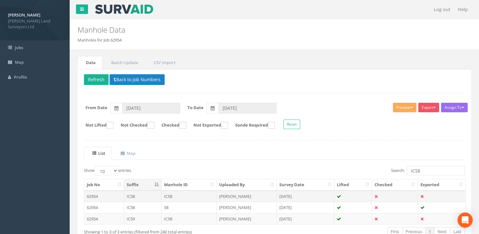
click at [177, 195] on td "IC58" at bounding box center [188, 195] width 55 height 11
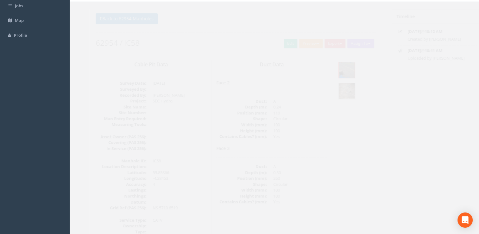
scroll to position [32, 0]
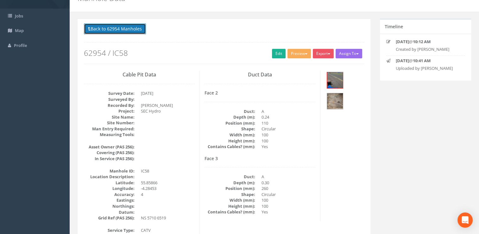
click at [123, 28] on button "Back to 62954 Manholes" at bounding box center [115, 28] width 62 height 11
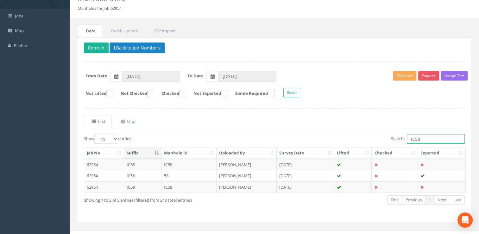
click at [424, 141] on input "IC58" at bounding box center [436, 138] width 58 height 9
click at [225, 187] on td "[PERSON_NAME]" at bounding box center [247, 186] width 60 height 11
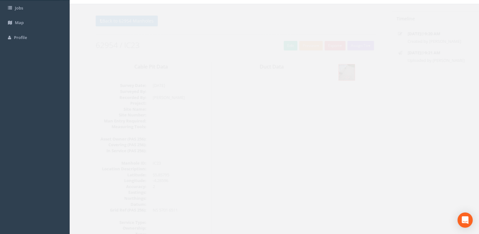
scroll to position [0, 0]
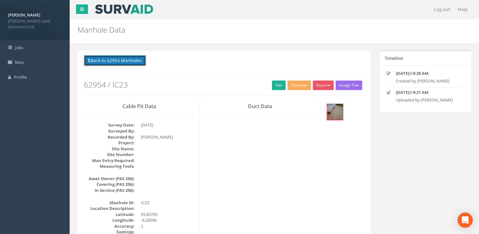
click at [111, 64] on button "Back to 62954 Manholes" at bounding box center [115, 60] width 62 height 11
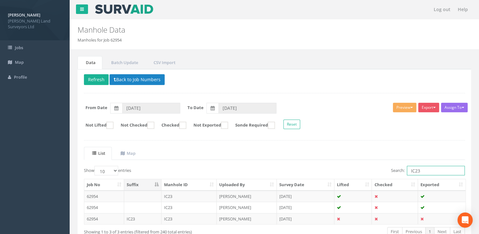
click at [434, 169] on input "IC23" at bounding box center [436, 170] width 58 height 9
drag, startPoint x: 432, startPoint y: 169, endPoint x: 391, endPoint y: 170, distance: 40.8
click at [391, 170] on label "Search: IC23" at bounding box center [428, 170] width 74 height 9
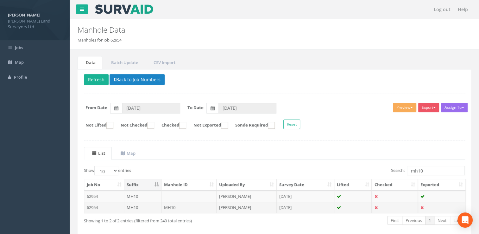
click at [246, 207] on td "[PERSON_NAME]" at bounding box center [247, 206] width 60 height 11
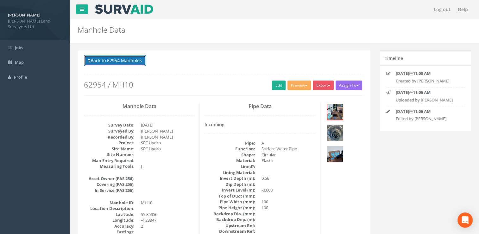
click at [126, 58] on button "Back to 62954 Manholes" at bounding box center [115, 60] width 62 height 11
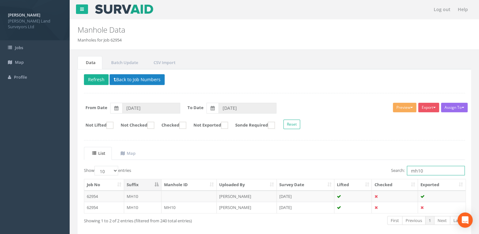
click at [422, 168] on input "mh10" at bounding box center [436, 170] width 58 height 9
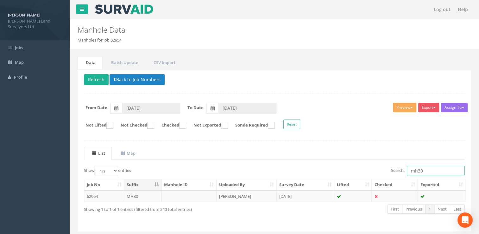
drag, startPoint x: 431, startPoint y: 170, endPoint x: 417, endPoint y: 169, distance: 14.0
click at [417, 169] on input "mh30" at bounding box center [436, 170] width 58 height 9
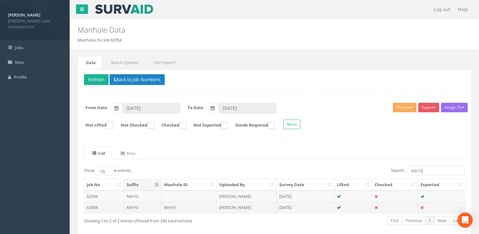
click at [241, 204] on td "[PERSON_NAME]" at bounding box center [247, 206] width 60 height 11
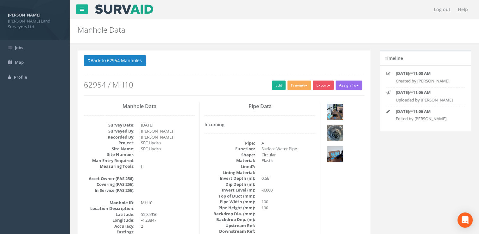
click at [337, 157] on img at bounding box center [335, 154] width 16 height 16
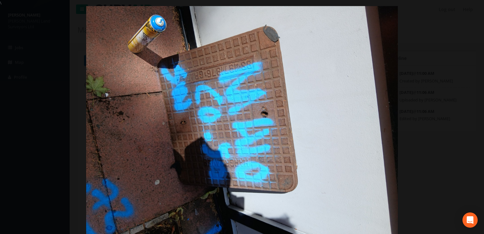
click at [474, 123] on div at bounding box center [242, 123] width 484 height 234
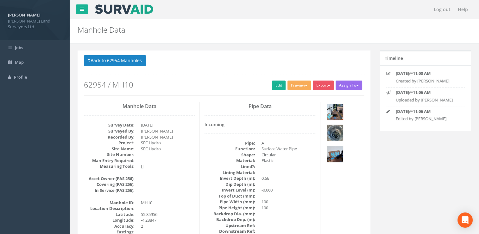
click at [334, 114] on img at bounding box center [335, 112] width 16 height 16
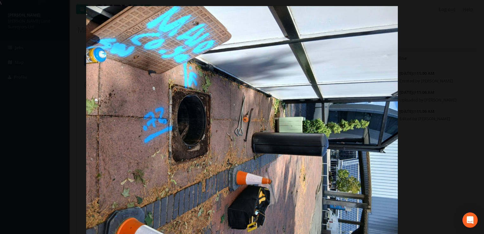
click at [455, 22] on div at bounding box center [242, 123] width 484 height 234
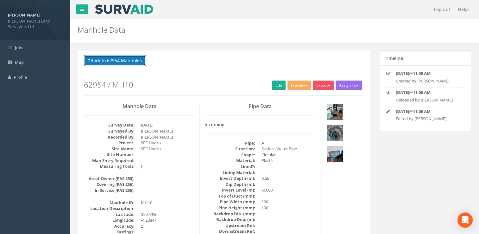
click at [109, 58] on button "Back to 62954 Manholes" at bounding box center [115, 60] width 62 height 11
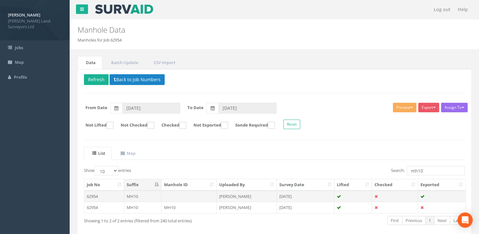
click at [229, 193] on td "[PERSON_NAME]" at bounding box center [247, 195] width 60 height 11
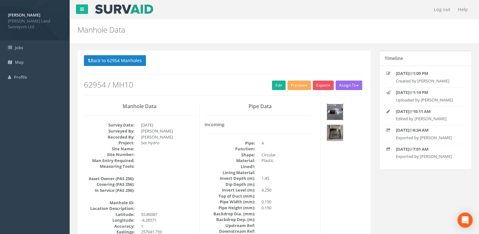
click at [335, 106] on img at bounding box center [335, 112] width 16 height 16
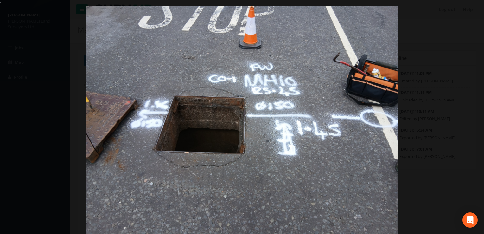
click at [436, 25] on div at bounding box center [242, 123] width 484 height 234
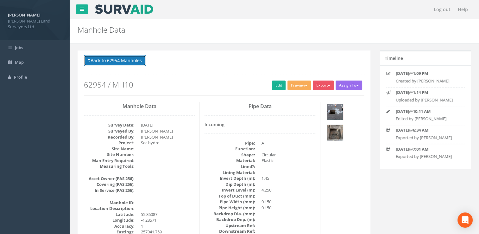
click at [108, 60] on button "Back to 62954 Manholes" at bounding box center [115, 60] width 62 height 11
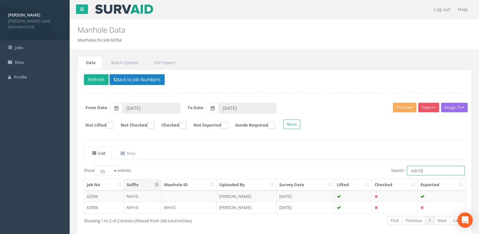
click at [419, 169] on input "mh10" at bounding box center [436, 170] width 58 height 9
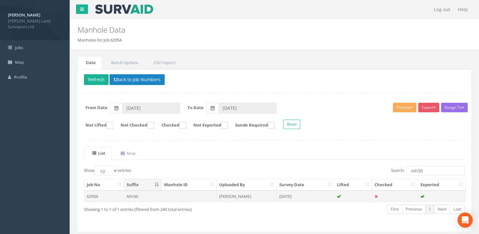
click at [263, 194] on td "[PERSON_NAME]" at bounding box center [247, 195] width 60 height 11
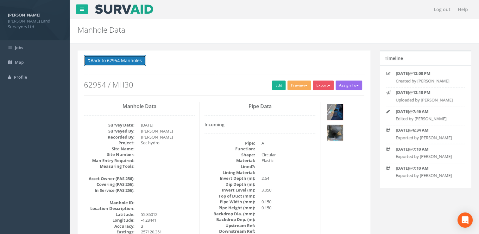
click at [132, 60] on button "Back to 62954 Manholes" at bounding box center [115, 60] width 62 height 11
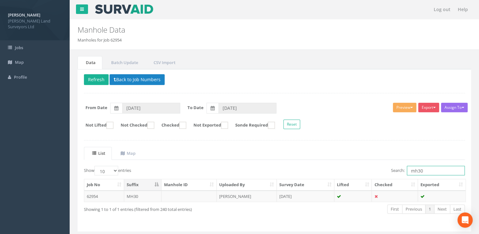
click at [428, 170] on input "mh30" at bounding box center [436, 170] width 58 height 9
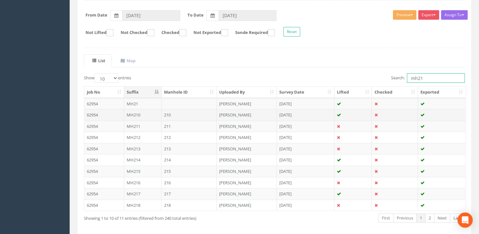
scroll to position [118, 0]
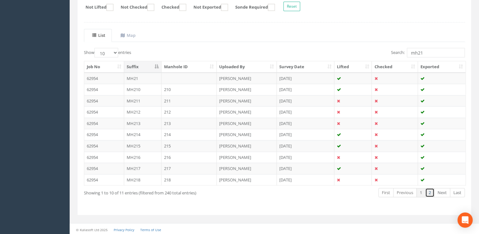
click at [431, 189] on link "2" at bounding box center [429, 192] width 9 height 9
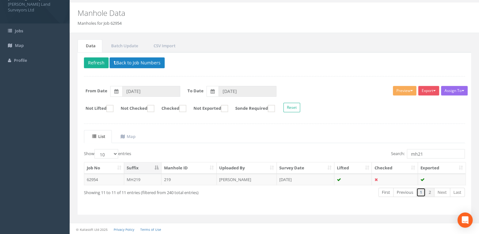
click at [422, 191] on link "1" at bounding box center [420, 191] width 9 height 9
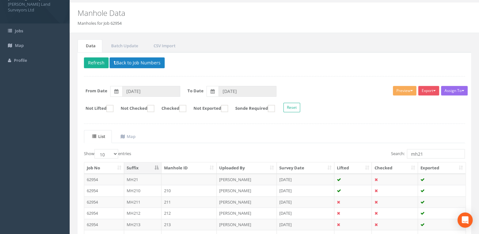
scroll to position [118, 0]
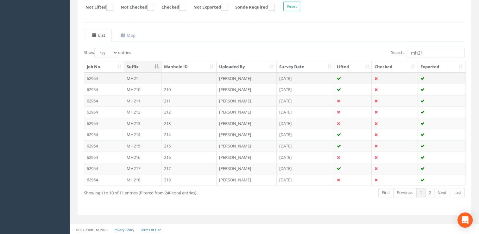
click at [188, 76] on td at bounding box center [188, 78] width 55 height 11
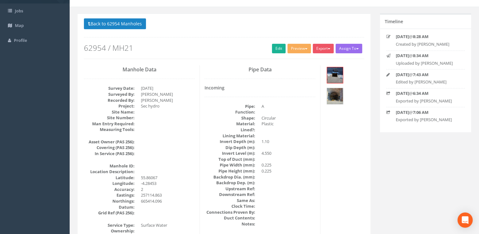
scroll to position [0, 0]
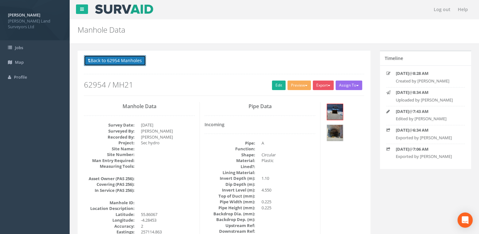
click at [123, 58] on button "Back to 62954 Manholes" at bounding box center [115, 60] width 62 height 11
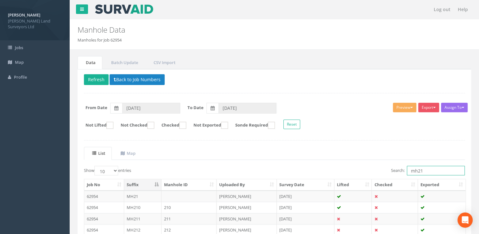
drag, startPoint x: 442, startPoint y: 169, endPoint x: 392, endPoint y: 167, distance: 50.4
click at [392, 167] on label "Search: mh21" at bounding box center [428, 170] width 74 height 9
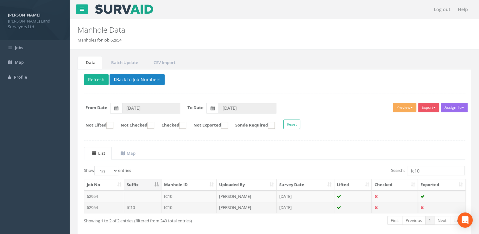
click at [295, 206] on td "[DATE]" at bounding box center [306, 206] width 58 height 11
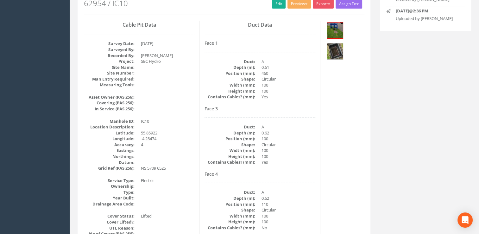
scroll to position [63, 0]
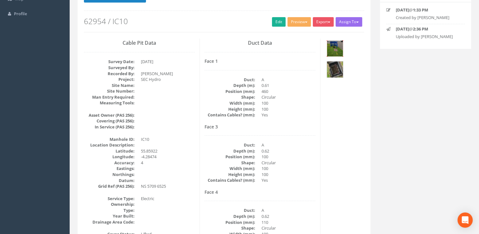
click at [338, 42] on img at bounding box center [335, 49] width 16 height 16
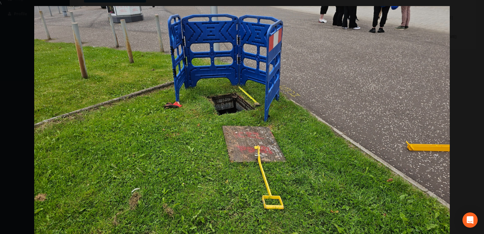
click at [470, 120] on div at bounding box center [242, 123] width 484 height 234
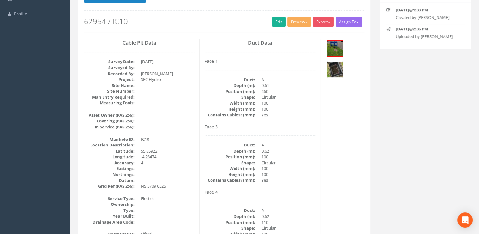
click at [331, 70] on img at bounding box center [335, 69] width 16 height 16
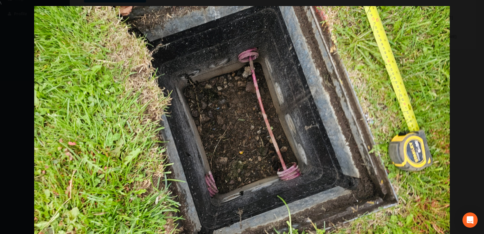
click at [462, 28] on div at bounding box center [242, 123] width 484 height 234
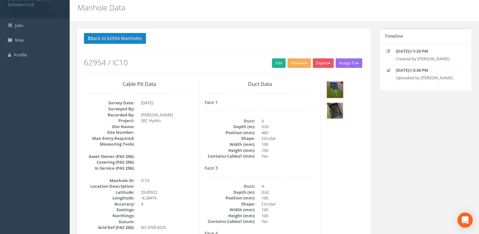
scroll to position [0, 0]
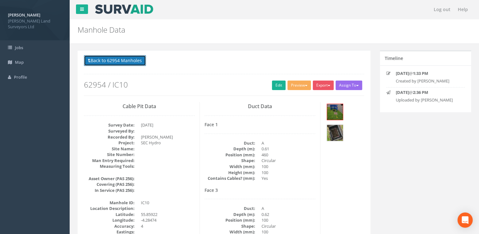
click at [134, 63] on button "Back to 62954 Manholes" at bounding box center [115, 60] width 62 height 11
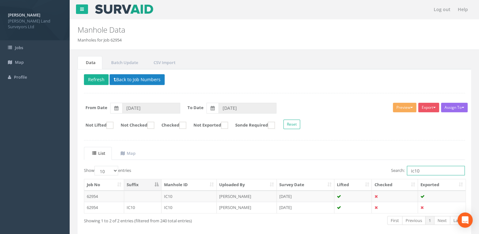
click at [424, 169] on input "ic10" at bounding box center [436, 170] width 58 height 9
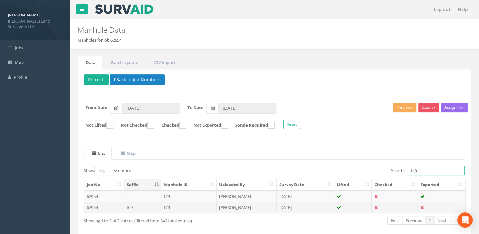
type input "ic9"
click at [300, 206] on td "[DATE]" at bounding box center [306, 206] width 58 height 11
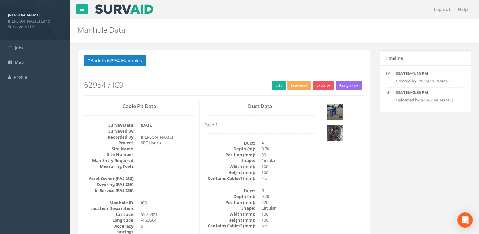
click at [339, 117] on img at bounding box center [335, 112] width 16 height 16
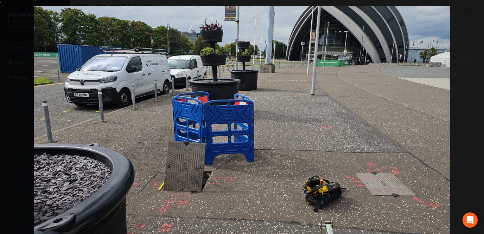
click at [467, 125] on div at bounding box center [242, 123] width 484 height 234
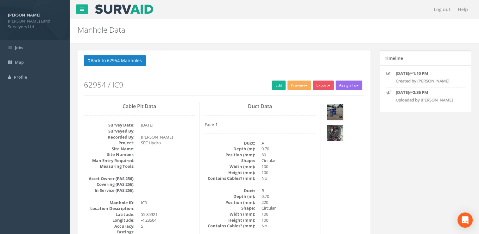
click at [337, 127] on img at bounding box center [335, 133] width 16 height 16
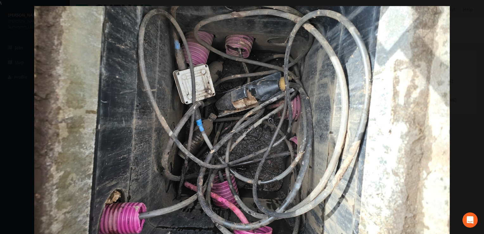
click at [322, 59] on img at bounding box center [241, 123] width 415 height 234
click at [474, 8] on link "×" at bounding box center [476, 9] width 15 height 19
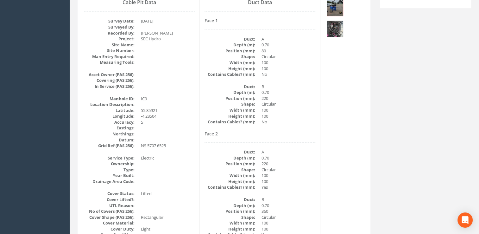
scroll to position [95, 0]
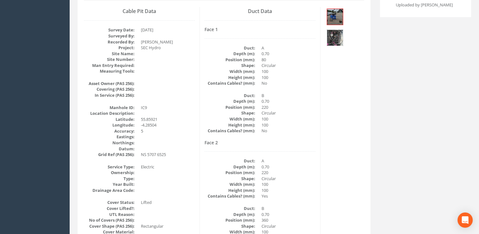
click at [332, 36] on img at bounding box center [335, 38] width 16 height 16
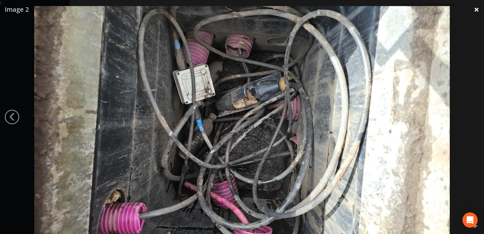
click at [474, 11] on link "×" at bounding box center [476, 9] width 15 height 19
